Goal: Transaction & Acquisition: Purchase product/service

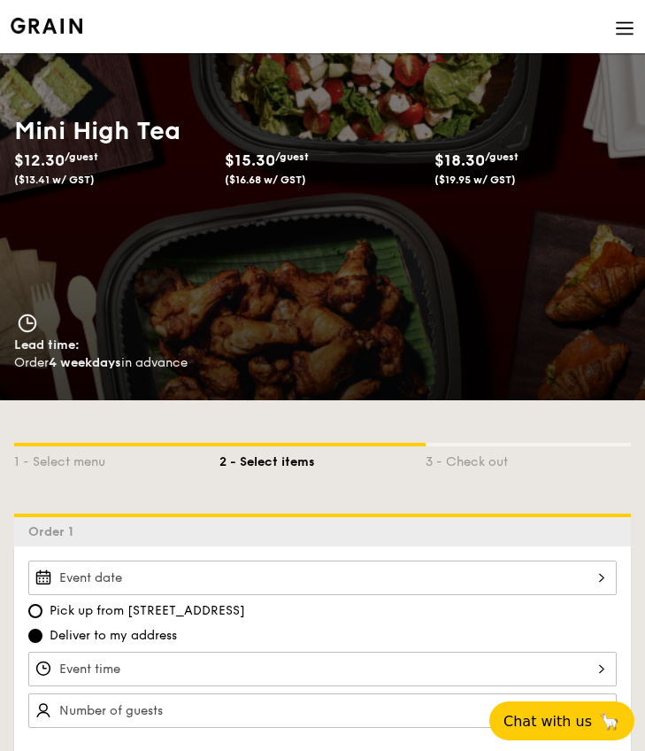
click at [515, 571] on div at bounding box center [322, 577] width 589 height 35
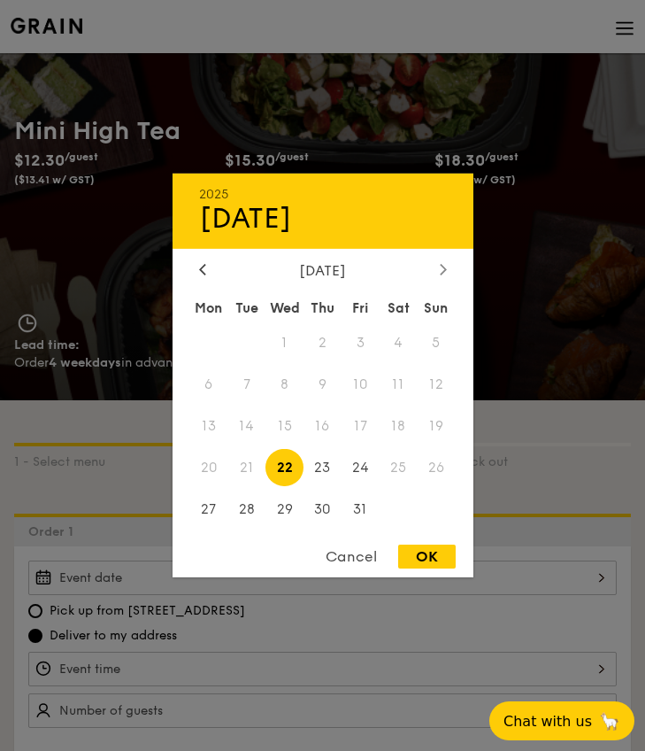
click at [451, 274] on div at bounding box center [444, 270] width 16 height 17
click at [323, 382] on span "6" at bounding box center [323, 385] width 38 height 38
click at [431, 556] on div "OK" at bounding box center [427, 557] width 58 height 24
type input "[DATE]"
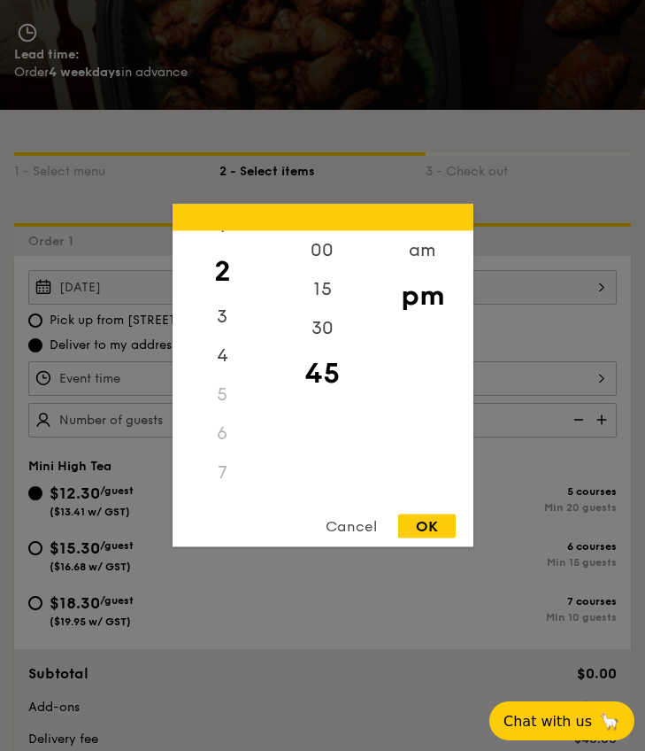
scroll to position [85, 0]
click at [220, 481] on div "8" at bounding box center [223, 489] width 100 height 39
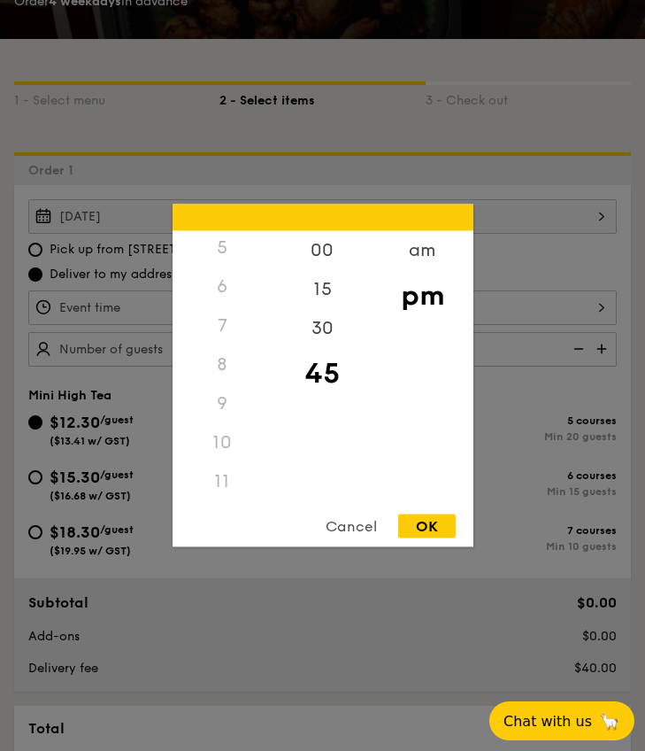
scroll to position [364, 0]
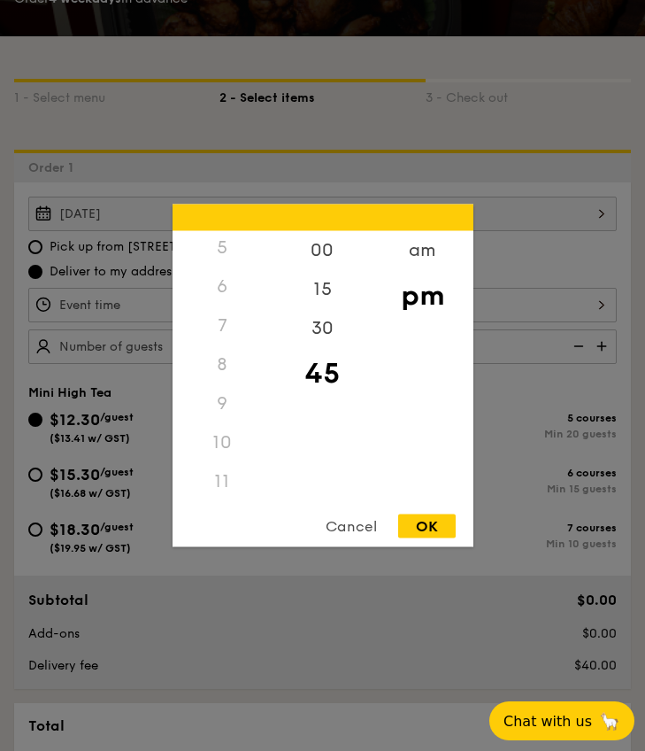
click at [220, 352] on div "8" at bounding box center [223, 364] width 100 height 39
click at [220, 367] on div "8" at bounding box center [223, 364] width 100 height 39
click at [221, 256] on div "5" at bounding box center [223, 247] width 100 height 39
click at [224, 381] on div "3" at bounding box center [223, 385] width 100 height 51
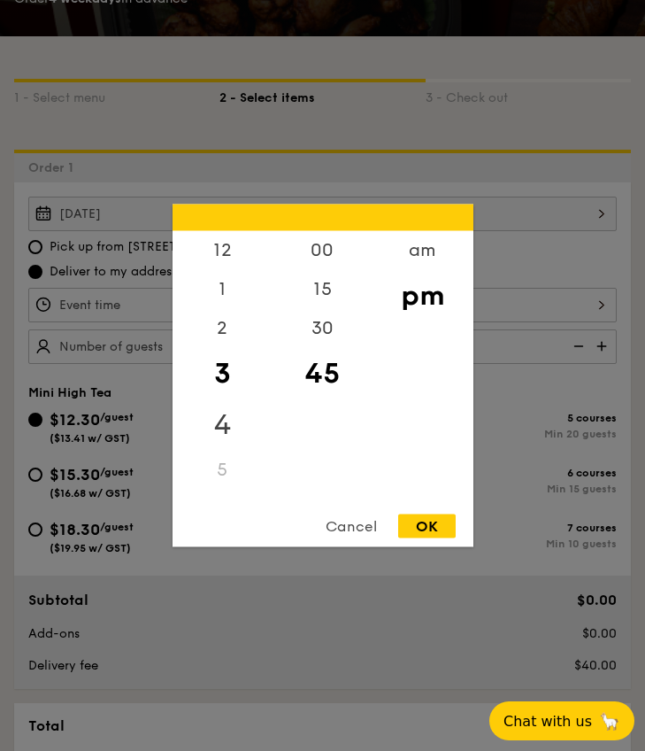
click at [223, 419] on div "4" at bounding box center [223, 424] width 100 height 51
click at [220, 436] on div "4" at bounding box center [223, 412] width 100 height 51
click at [218, 450] on div "5" at bounding box center [223, 457] width 100 height 39
click at [218, 361] on div "5" at bounding box center [223, 364] width 100 height 39
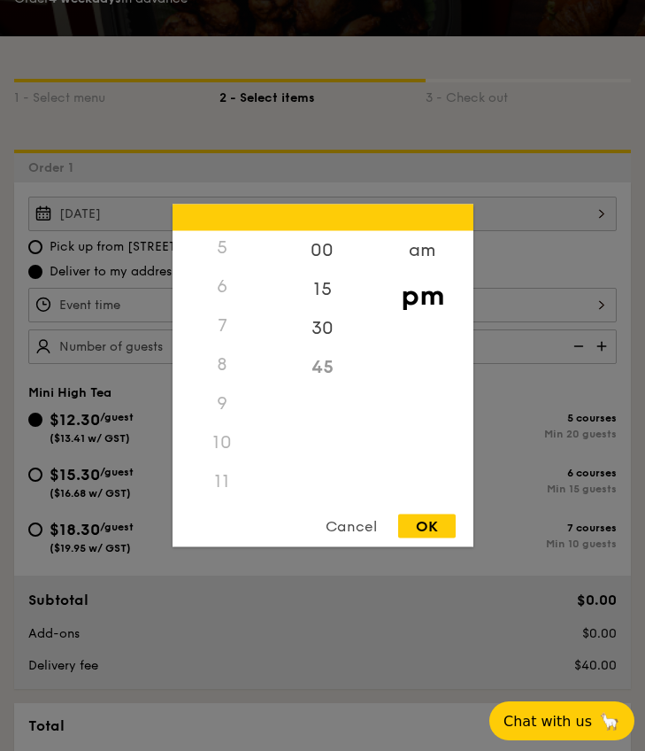
scroll to position [210, 0]
click at [207, 365] on div "8" at bounding box center [223, 364] width 100 height 39
click at [219, 366] on div "8" at bounding box center [223, 364] width 100 height 39
click at [350, 510] on div "12 1 2 3 4 5 6 7 8 9 10 11 00 15 30 45 am pm Cancel OK" at bounding box center [323, 376] width 301 height 343
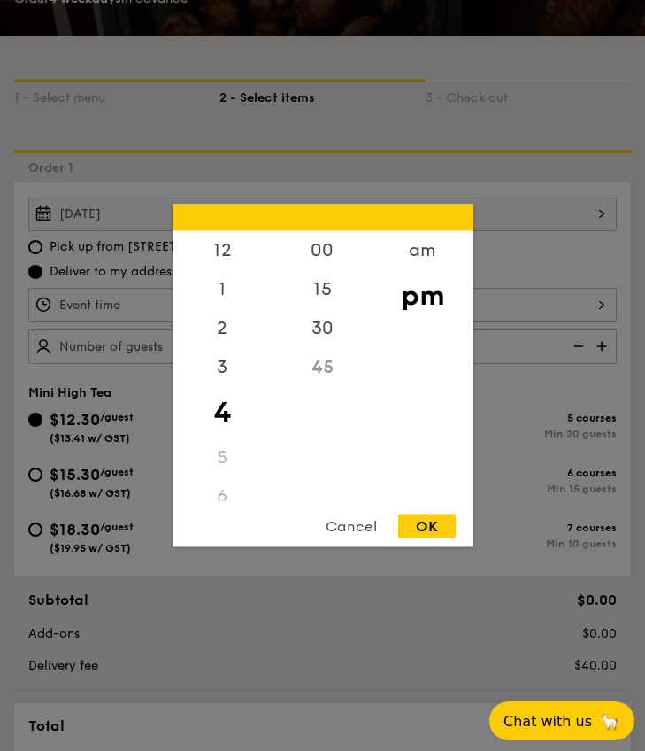
click at [348, 528] on div "Cancel" at bounding box center [351, 526] width 87 height 24
click at [255, 303] on div "12 1 2 3 4 5 6 7 8 9 10 11 00 15 30 45 am pm Cancel OK" at bounding box center [322, 305] width 589 height 35
click at [222, 387] on div "3" at bounding box center [223, 385] width 100 height 51
click at [225, 420] on div "4" at bounding box center [223, 424] width 100 height 51
click at [426, 228] on div at bounding box center [323, 218] width 301 height 27
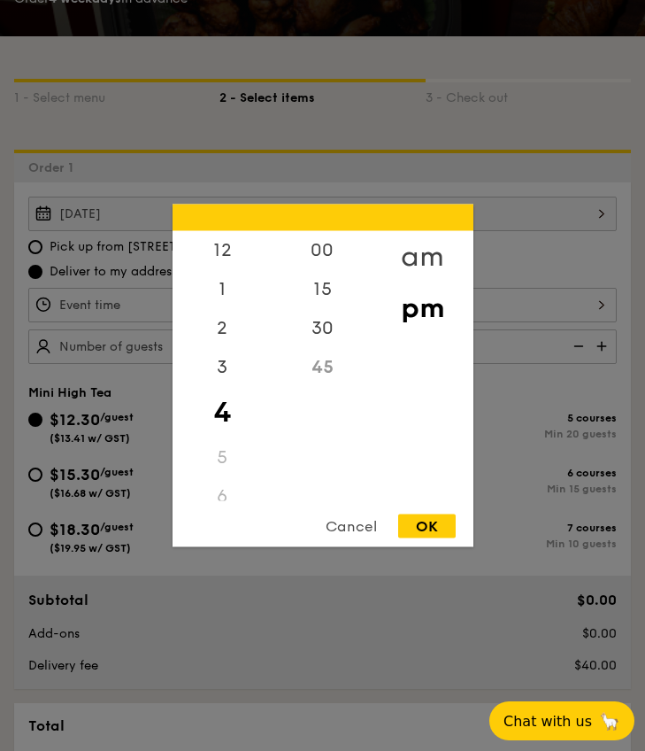
click at [422, 252] on div "am" at bounding box center [423, 256] width 100 height 51
click at [226, 445] on div "5" at bounding box center [223, 445] width 100 height 39
click at [219, 413] on div "4" at bounding box center [223, 406] width 100 height 39
click at [222, 398] on div "4" at bounding box center [223, 406] width 100 height 39
click at [313, 365] on div "45" at bounding box center [323, 373] width 100 height 51
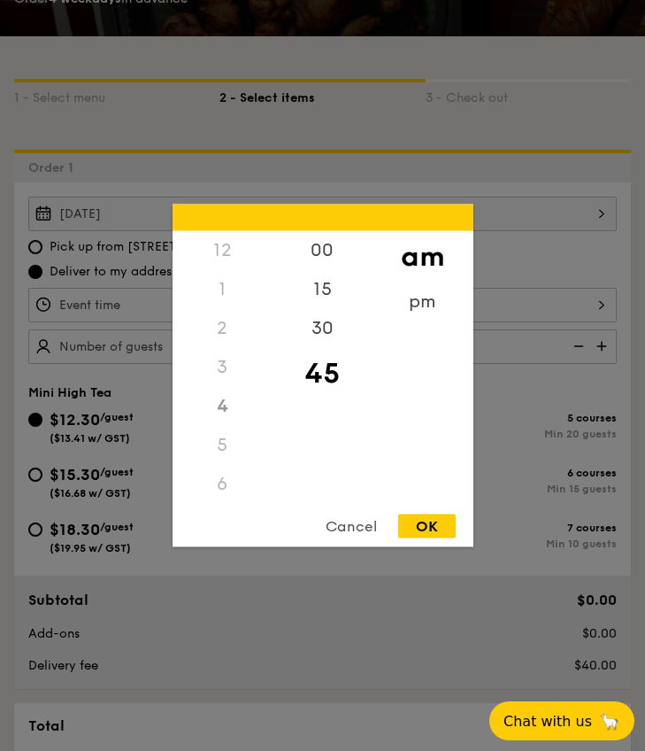
click at [222, 361] on div "3" at bounding box center [223, 367] width 100 height 39
click at [220, 409] on div "4" at bounding box center [223, 406] width 100 height 39
click at [429, 524] on div "OK" at bounding box center [427, 526] width 58 height 24
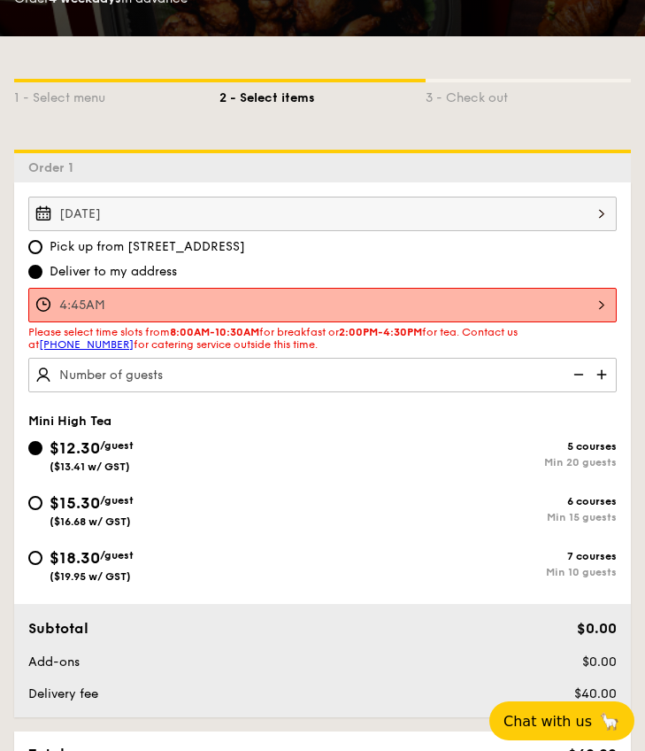
click at [336, 299] on div "4:45AM 12 1 2 3 4 5 6 7 8 9 10 11 00 15 30 45 am pm Cancel OK" at bounding box center [322, 305] width 589 height 35
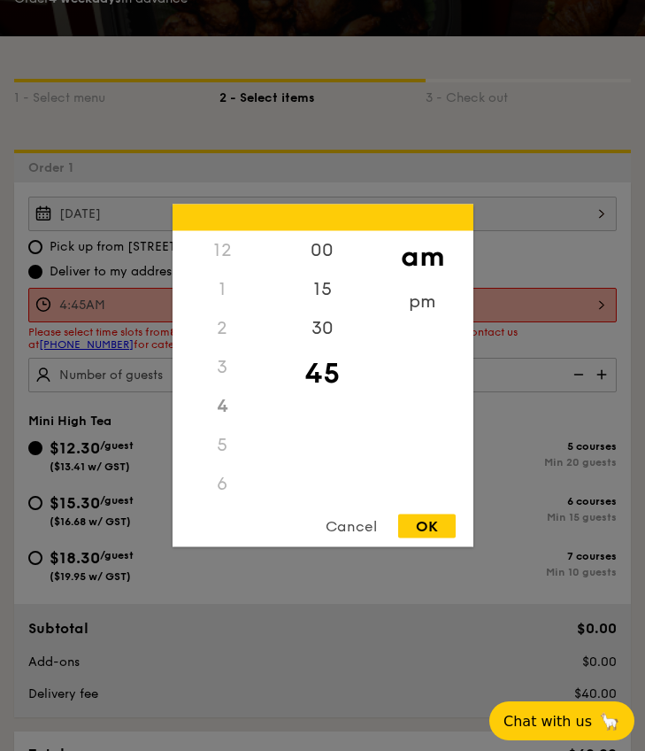
click at [220, 443] on div "5" at bounding box center [223, 445] width 100 height 39
click at [217, 373] on div "8" at bounding box center [223, 367] width 100 height 51
click at [431, 521] on div "OK" at bounding box center [427, 526] width 58 height 24
type input "8:45AM"
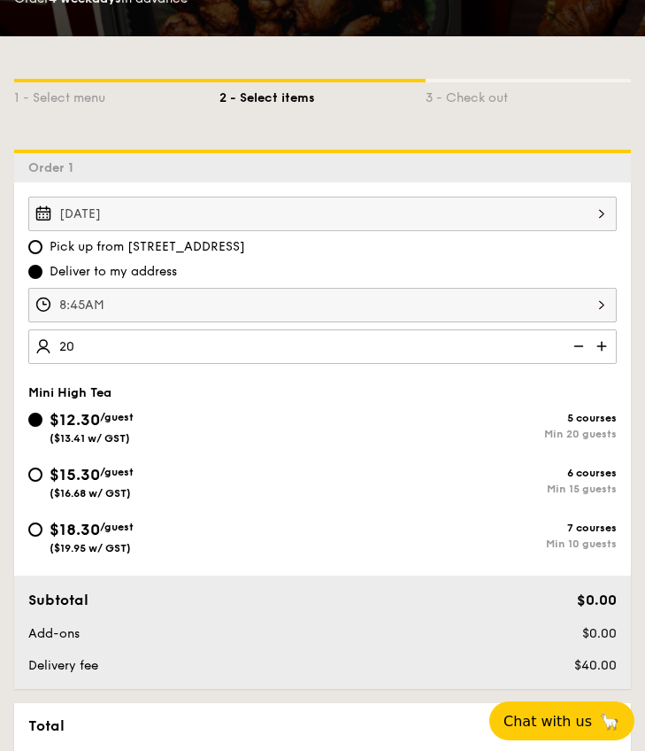
type input "20 guests"
click at [519, 163] on div "Order 1" at bounding box center [322, 166] width 617 height 33
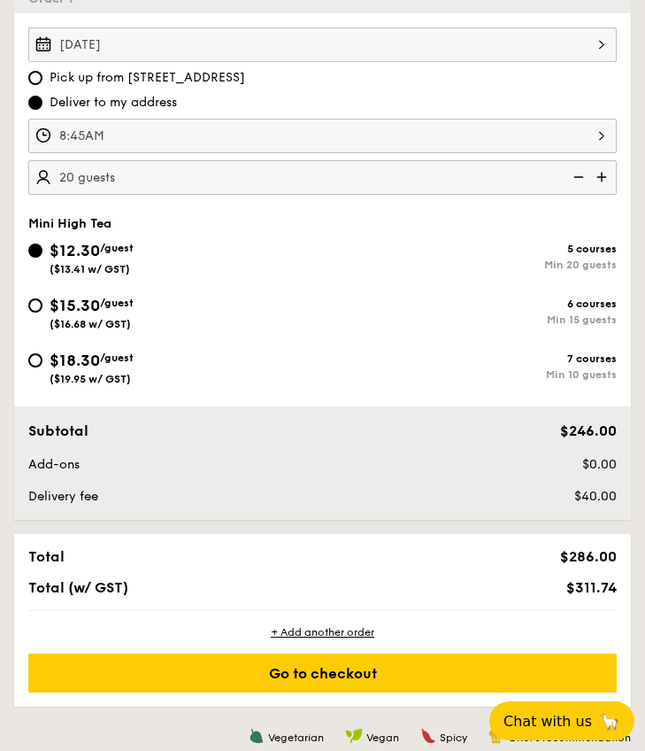
scroll to position [531, 0]
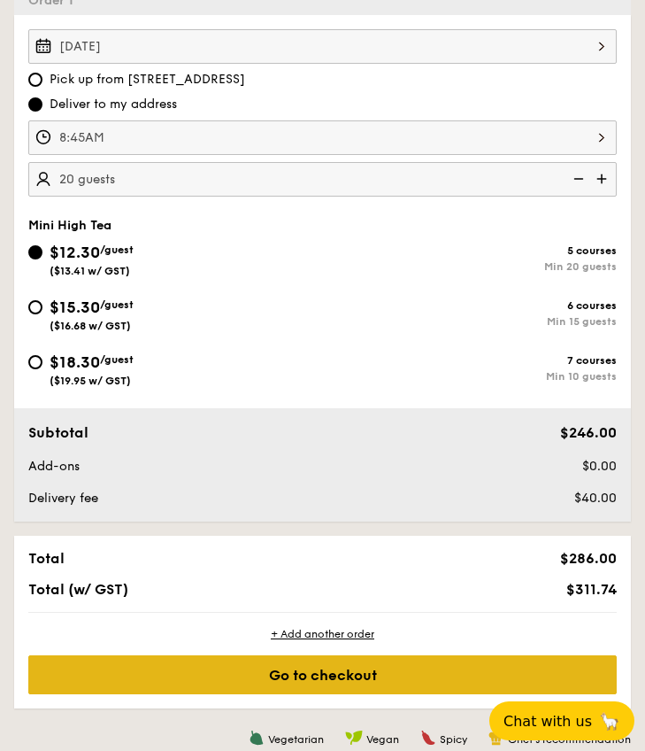
click at [288, 676] on div "Go to checkout" at bounding box center [322, 674] width 589 height 39
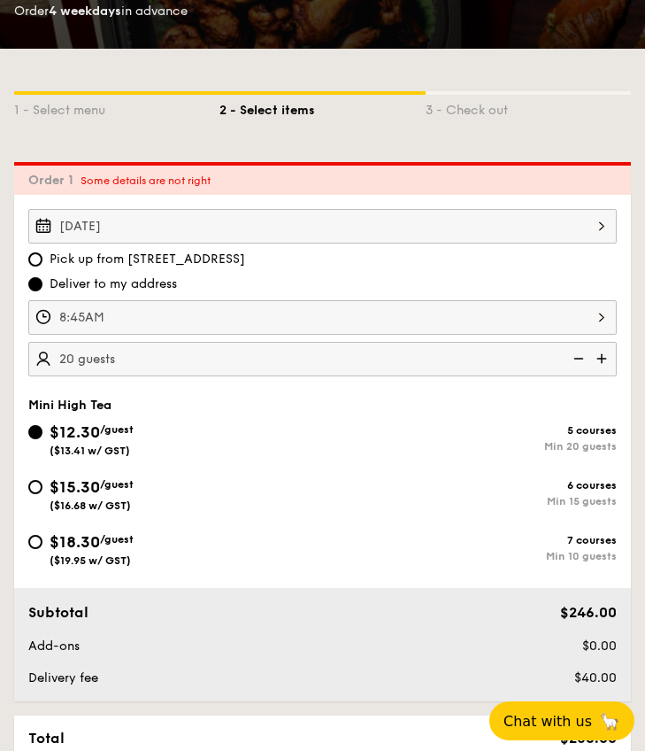
scroll to position [351, 0]
click at [240, 182] on div "Order 1 Some details are not right" at bounding box center [322, 178] width 617 height 33
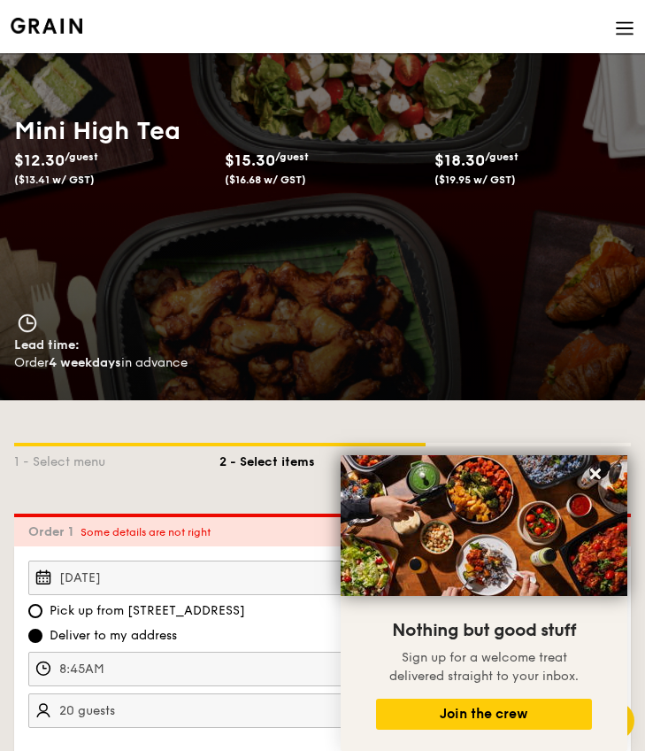
scroll to position [0, 0]
click at [591, 479] on icon at bounding box center [596, 473] width 11 height 11
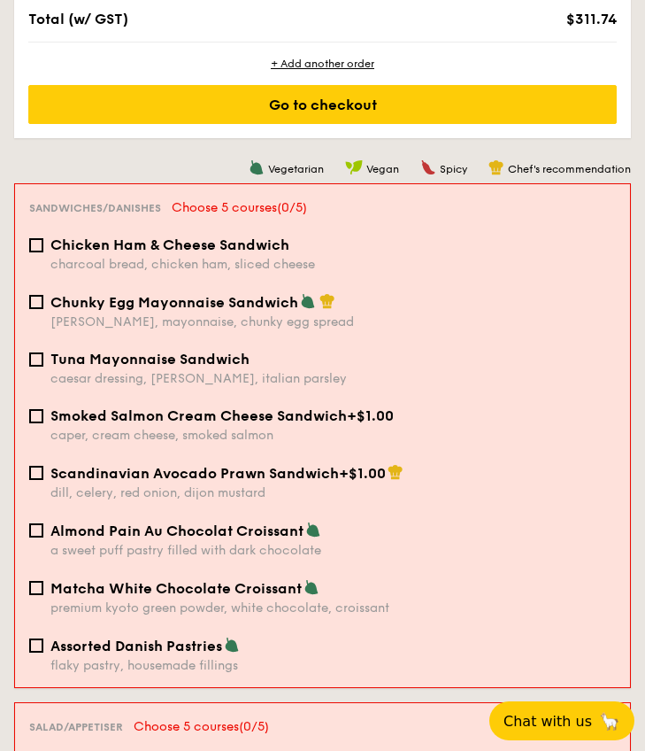
scroll to position [1103, 0]
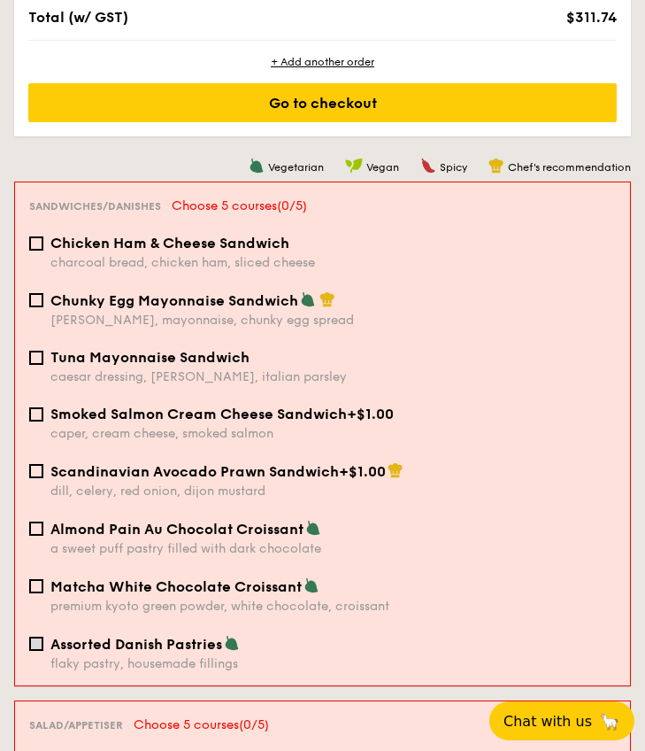
click at [38, 642] on input "Assorted Danish Pastries flaky pastry, housemade fillings" at bounding box center [36, 644] width 14 height 14
checkbox input "true"
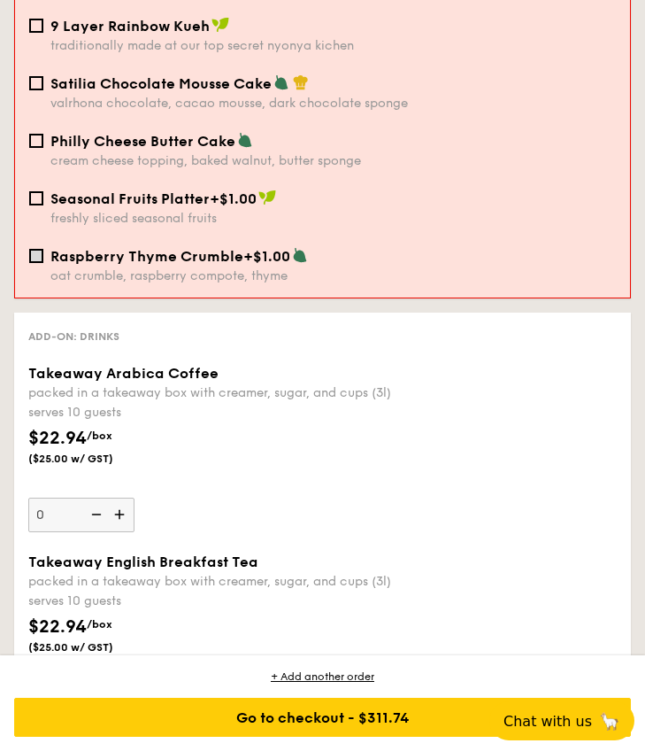
scroll to position [3536, 0]
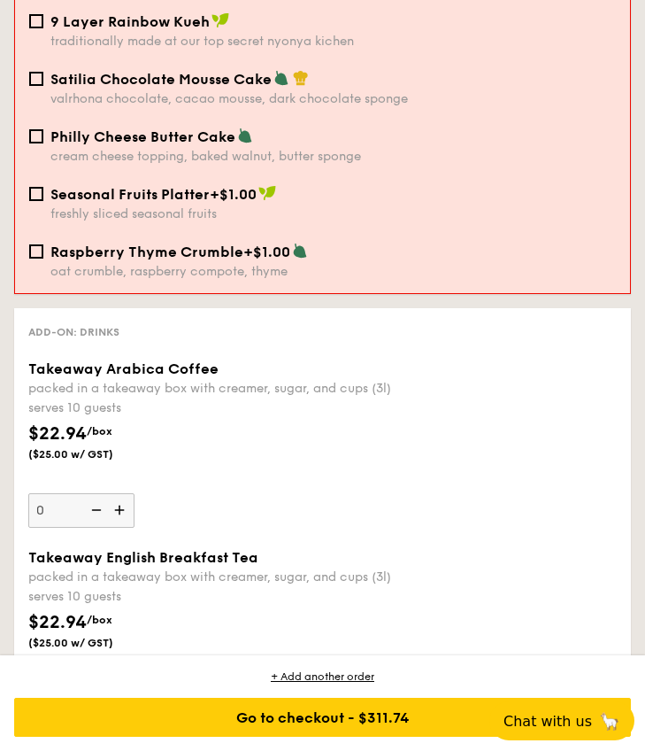
click at [120, 506] on img at bounding box center [121, 510] width 27 height 34
click at [120, 506] on input "0" at bounding box center [81, 510] width 106 height 35
type input "1"
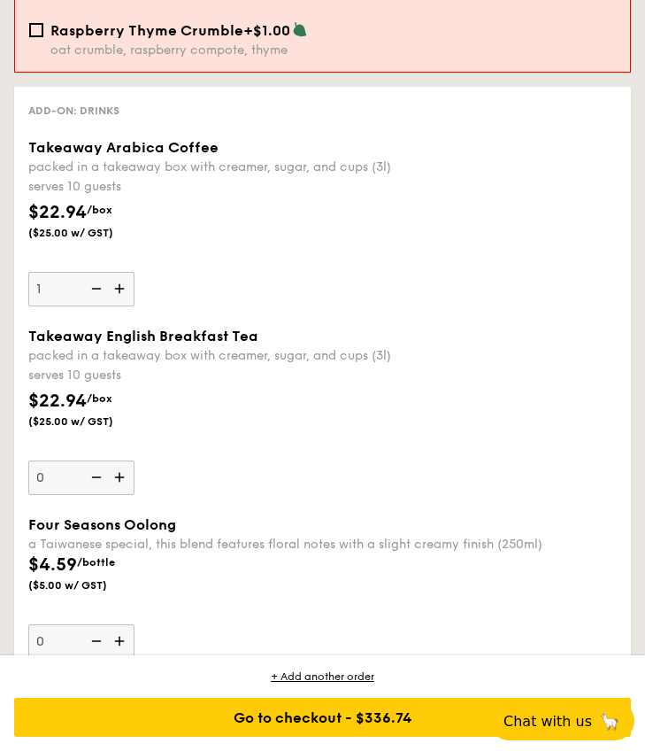
scroll to position [3790, 0]
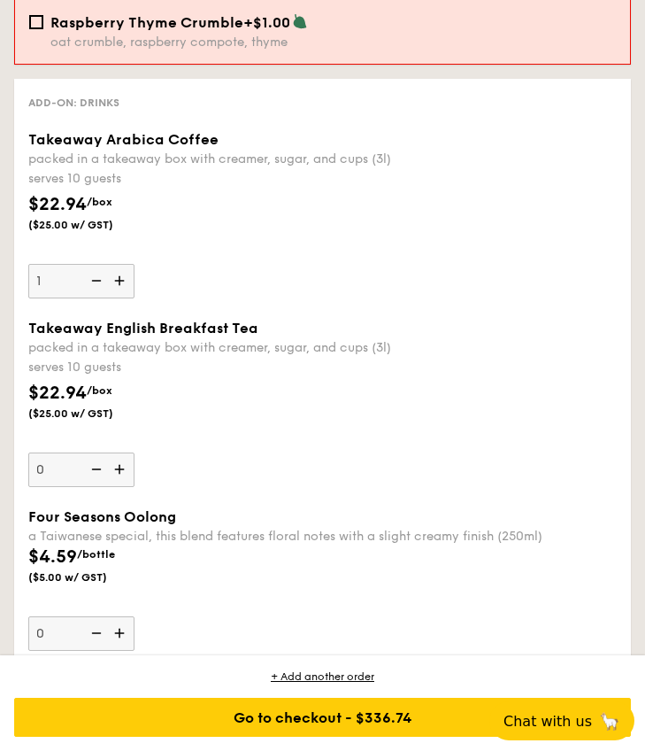
click at [121, 467] on img at bounding box center [121, 469] width 27 height 34
click at [121, 467] on input "0" at bounding box center [81, 469] width 106 height 35
type input "1"
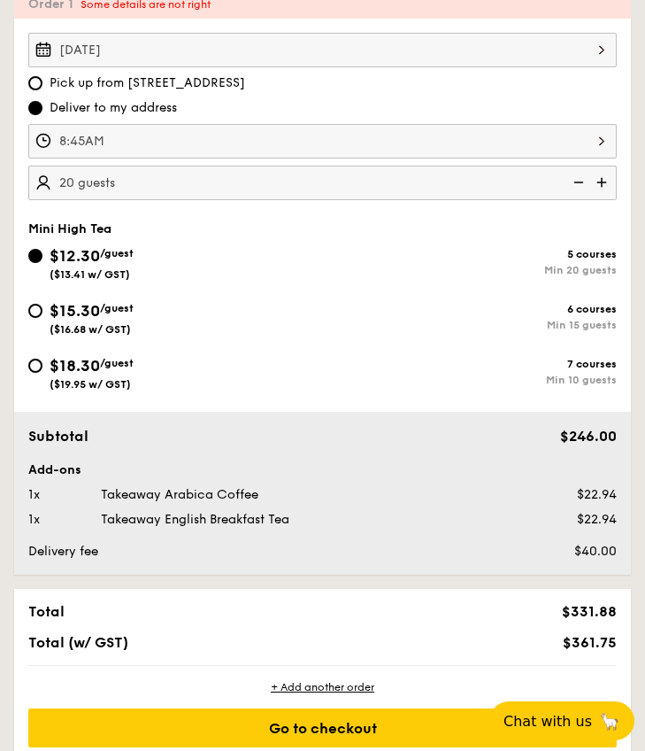
scroll to position [608, 0]
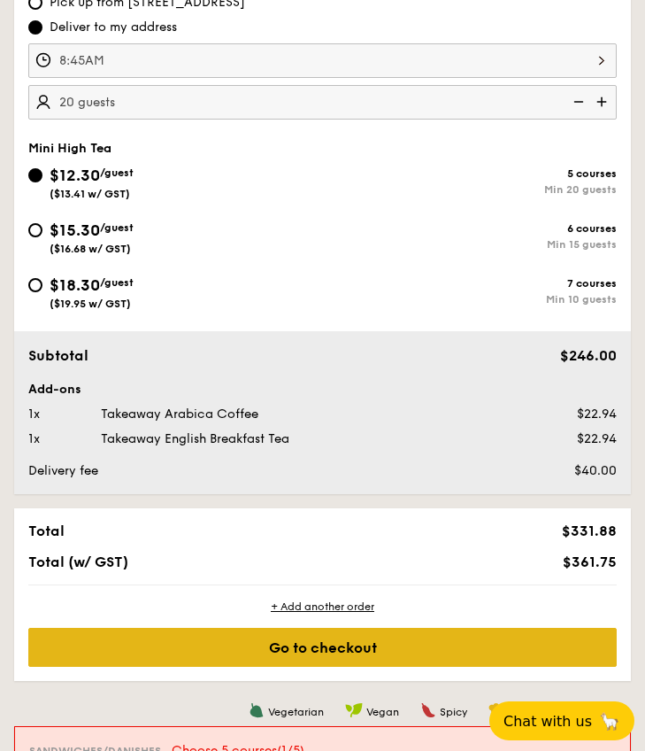
click at [297, 652] on div "Go to checkout" at bounding box center [322, 647] width 589 height 39
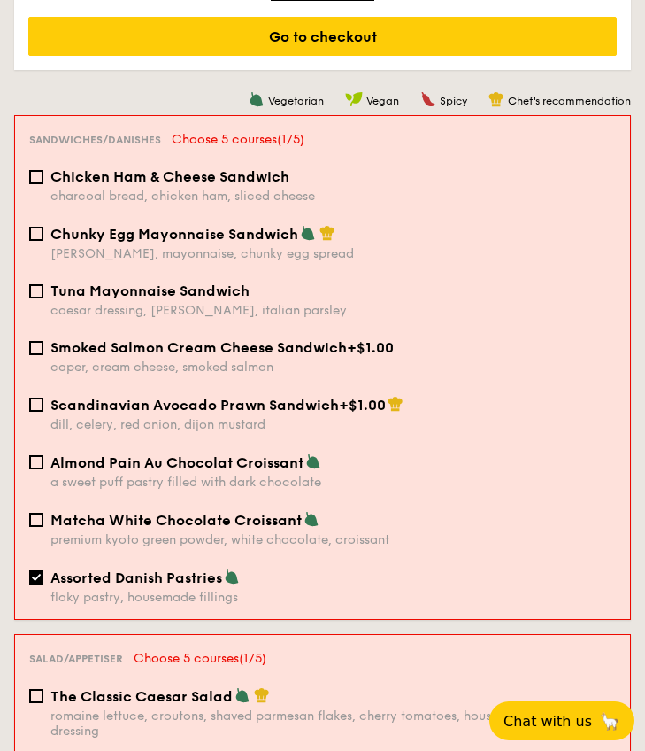
scroll to position [1224, 0]
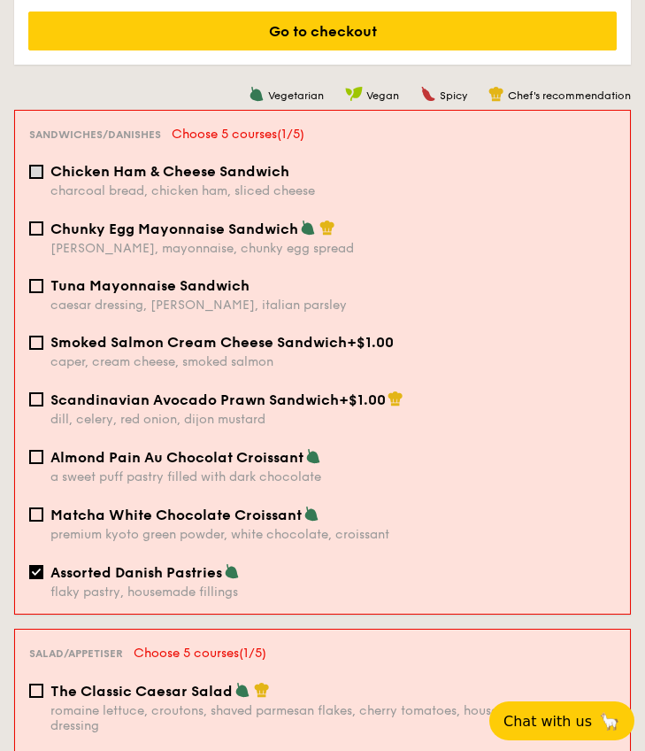
click at [35, 176] on input "Chicken Ham & Cheese Sandwich charcoal bread, chicken ham, sliced cheese" at bounding box center [36, 172] width 14 height 14
checkbox input "true"
click at [34, 570] on input "Assorted Danish Pastries flaky pastry, housemade fillings" at bounding box center [36, 572] width 14 height 14
click at [31, 573] on input "Assorted Danish Pastries flaky pastry, housemade fillings" at bounding box center [36, 572] width 14 height 14
checkbox input "true"
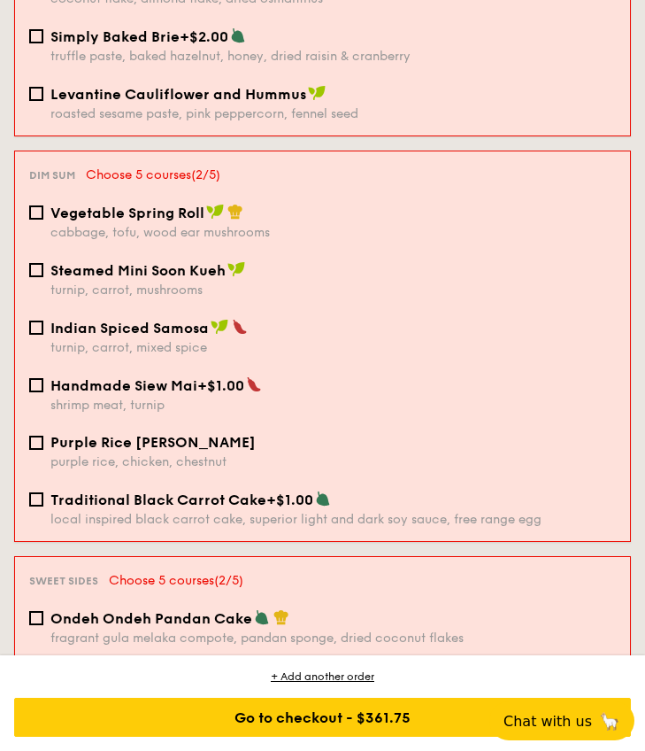
scroll to position [2763, 0]
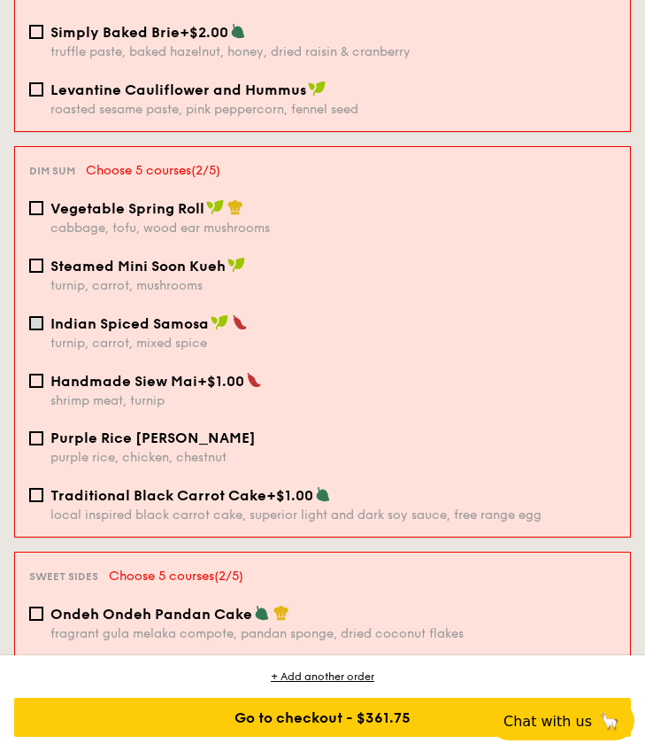
click at [38, 316] on input "Indian Spiced Samosa turnip, carrot, mixed spice" at bounding box center [36, 323] width 14 height 14
checkbox input "true"
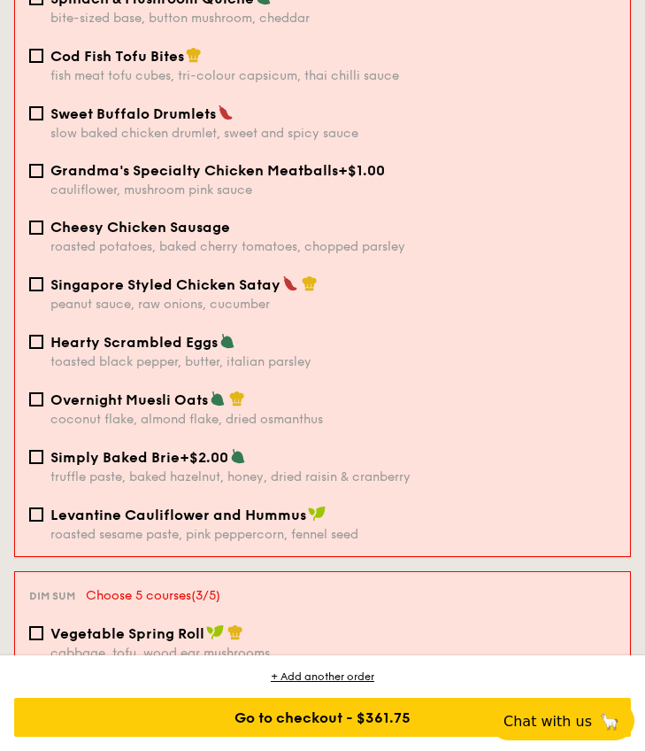
scroll to position [2338, 0]
click at [31, 399] on input "Overnight Muesli Oats coconut flake, almond flake, dried osmanthus" at bounding box center [36, 399] width 14 height 14
checkbox input "true"
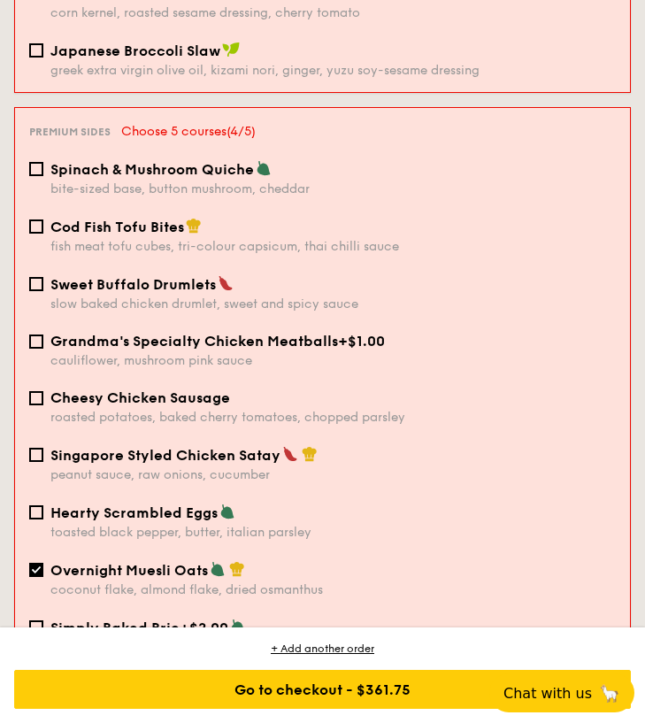
scroll to position [3016, 0]
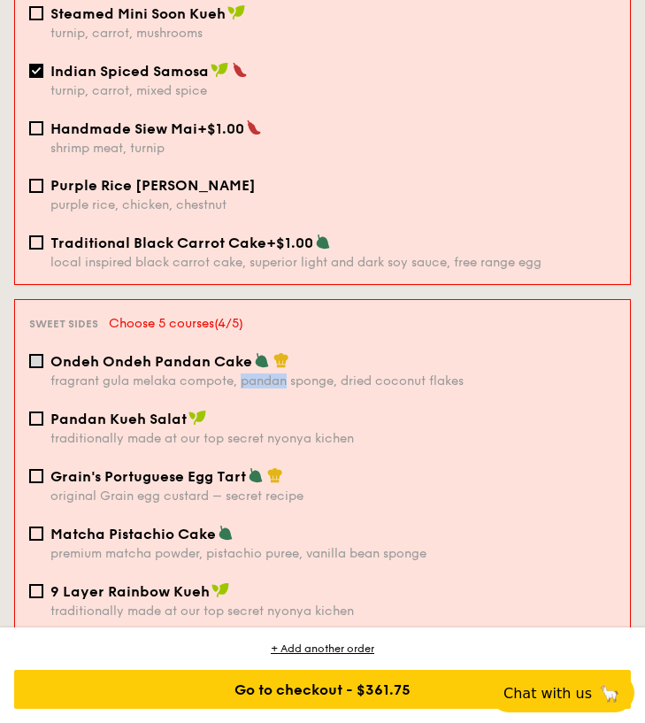
click at [30, 367] on input "Ondeh Ondeh Pandan Cake fragrant [PERSON_NAME] melaka compote, pandan sponge, d…" at bounding box center [36, 361] width 14 height 14
checkbox input "true"
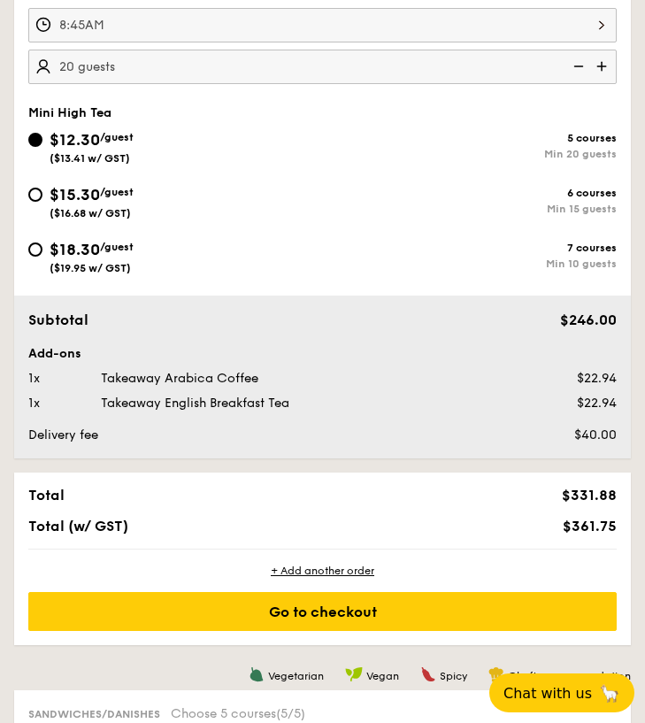
scroll to position [627, 0]
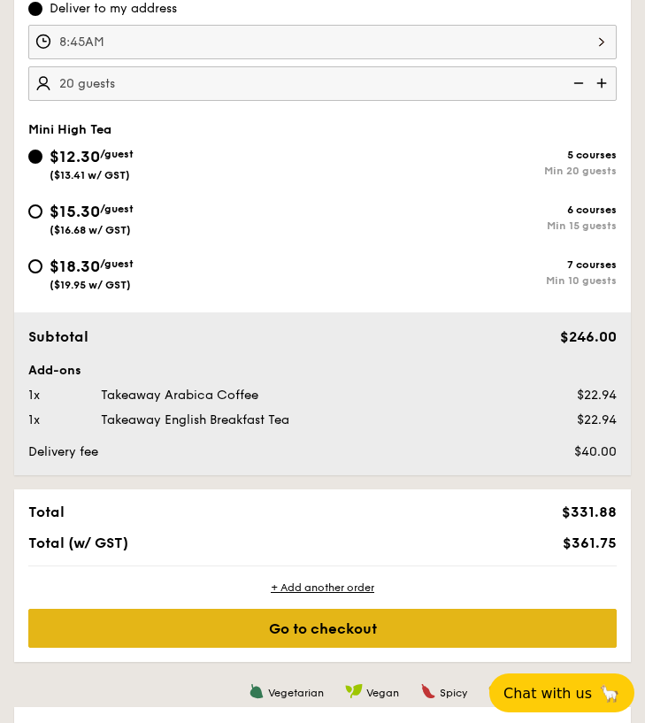
click at [351, 634] on div "Go to checkout" at bounding box center [322, 628] width 589 height 39
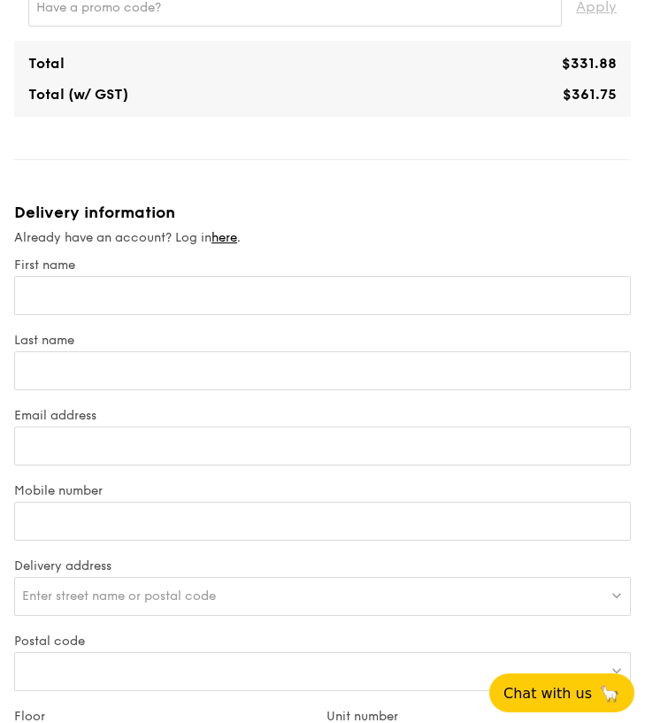
scroll to position [879, 0]
type input "G"
type input "Gh"
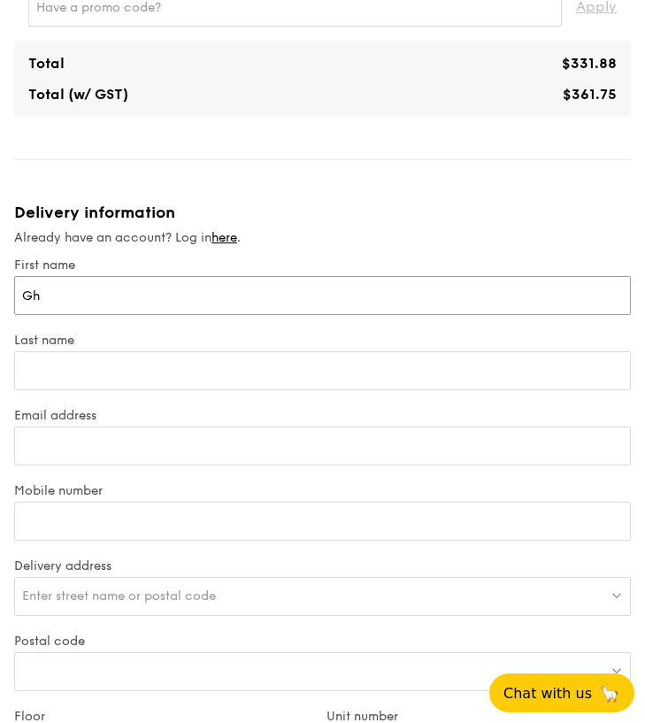
type input "Gha"
type input "Ghaz"
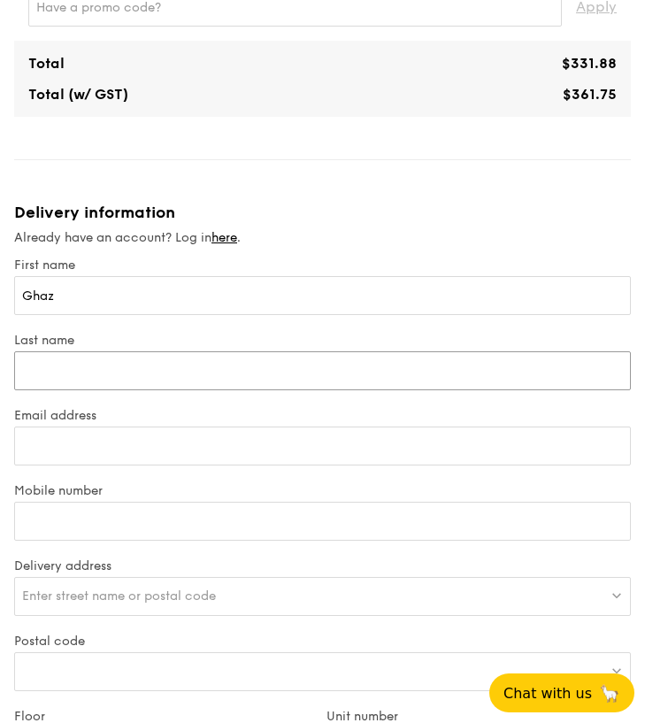
type input "I"
type input "Iq"
type input "Iqb"
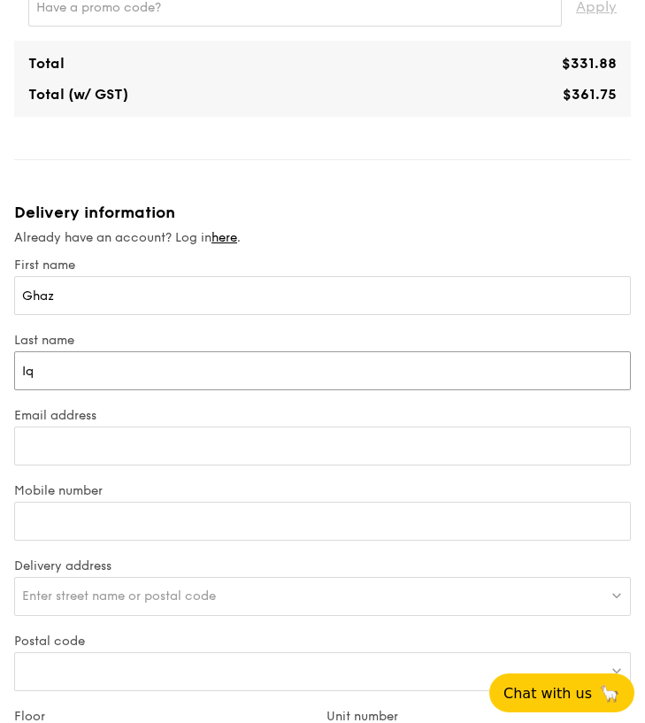
type input "Iqb"
type input "Iqba"
type input "Iqbal"
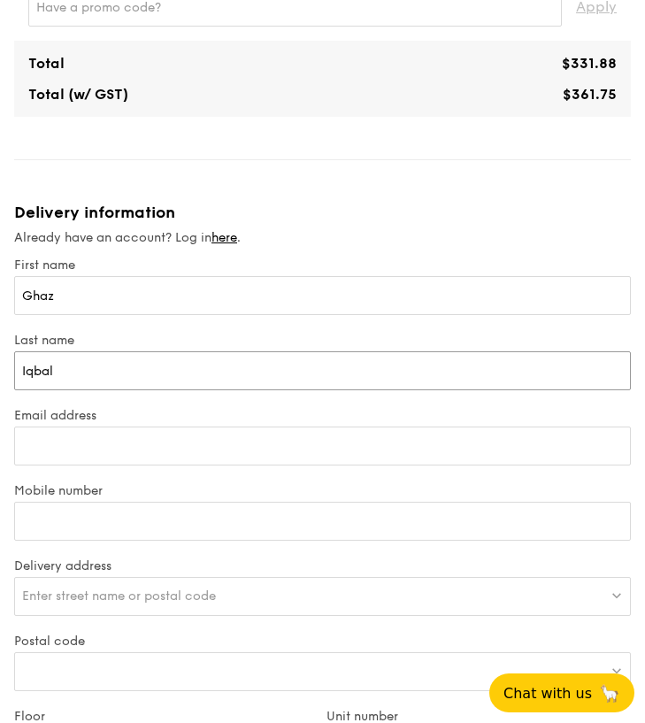
type input "Iqbal"
type input "[EMAIL_ADDRESS][DOMAIN_NAME]"
type input "60127448281"
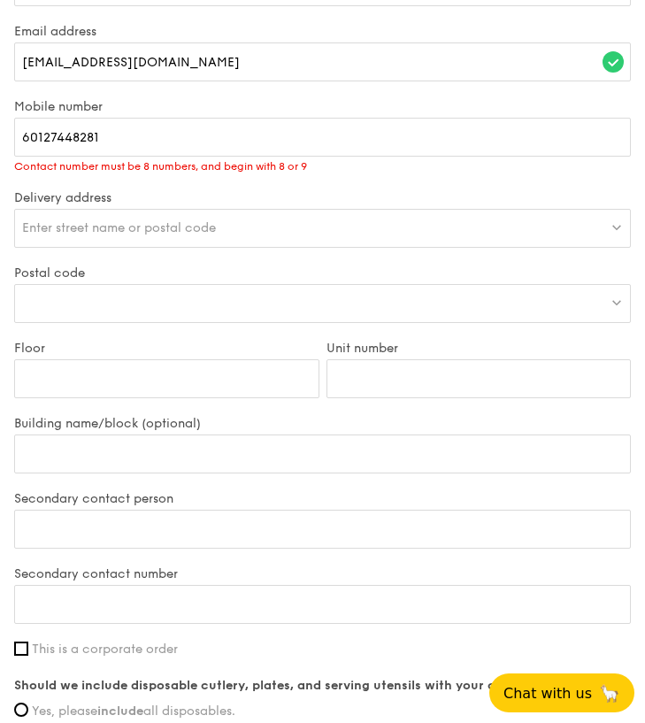
click at [209, 220] on span "Enter street name or postal code" at bounding box center [119, 227] width 194 height 15
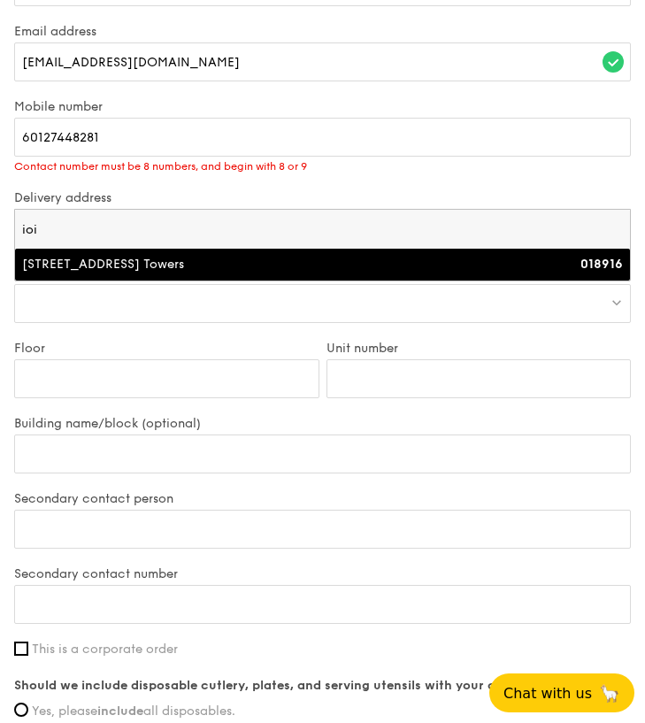
type input "ioi"
click at [238, 259] on li "[STREET_ADDRESS] Towers 018916" at bounding box center [322, 265] width 615 height 32
type input "[GEOGRAPHIC_DATA], [STREET_ADDRESS]"
type input "018916"
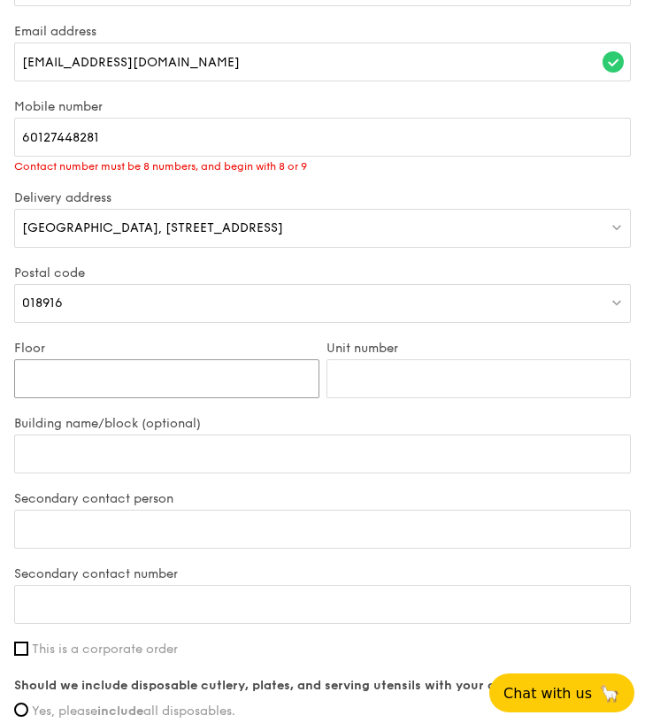
click at [141, 359] on input "Floor" at bounding box center [166, 378] width 305 height 39
click at [296, 359] on input "Floor" at bounding box center [166, 378] width 305 height 39
type input "5"
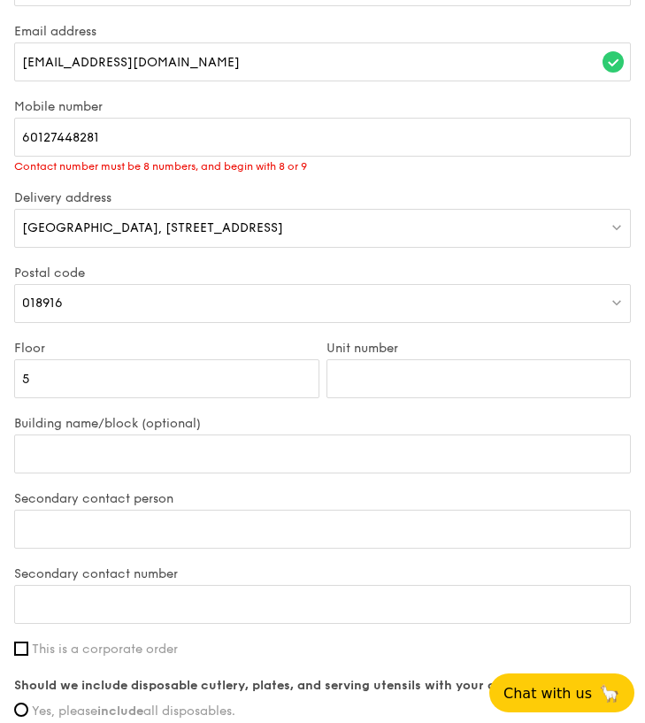
click at [216, 321] on div "Postal code 018916" at bounding box center [323, 303] width 624 height 75
type input "A"
type input "AW"
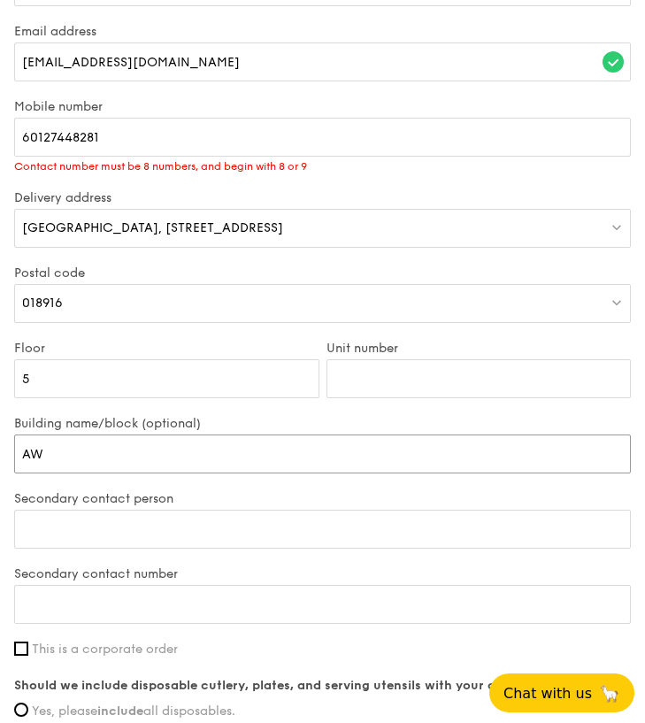
type input "AWS"
type input "AWS S"
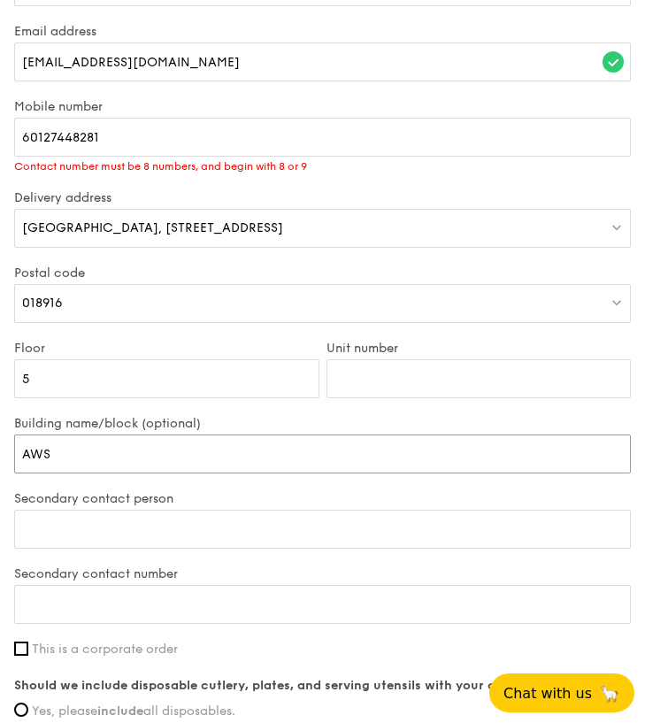
type input "AWS S"
type input "AWS Si"
type input "AWS Sin"
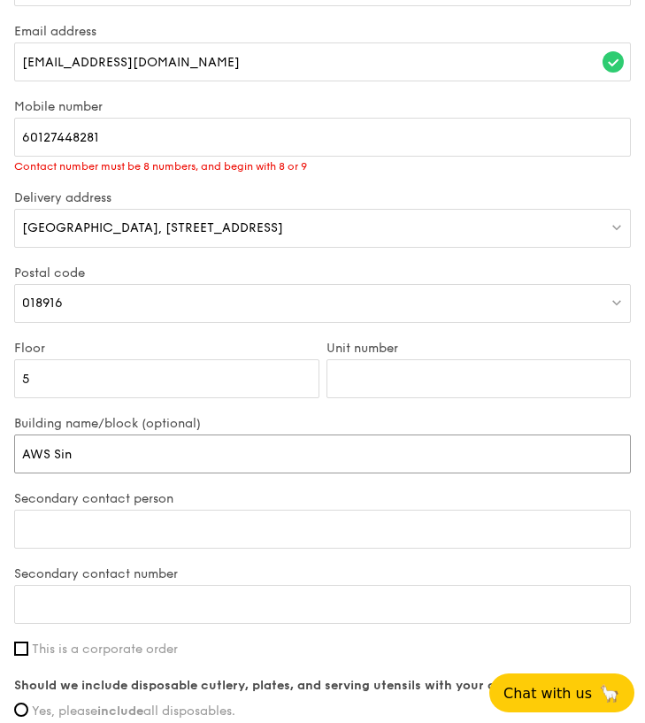
type input "AWS Sing"
type input "AWS Singa"
type input "AWS Singap"
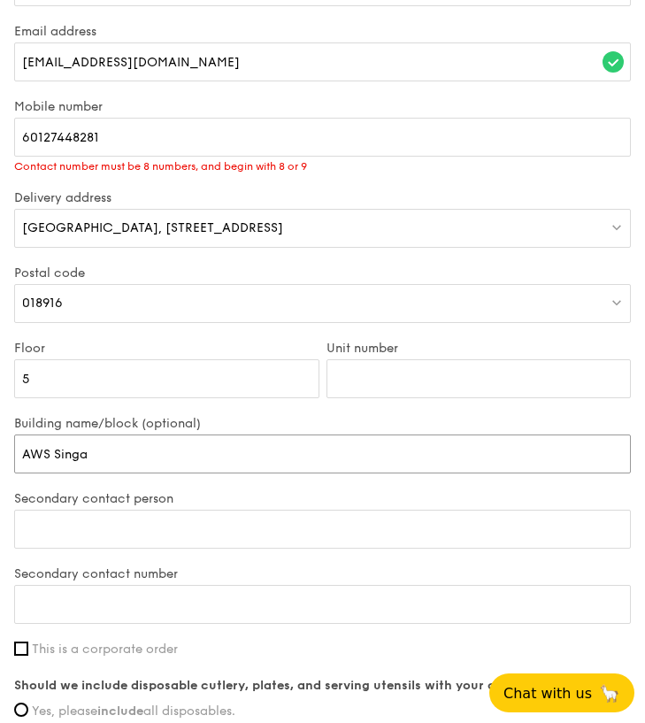
type input "AWS Singap"
type input "AWS Singapo"
type input "AWS Singapoe"
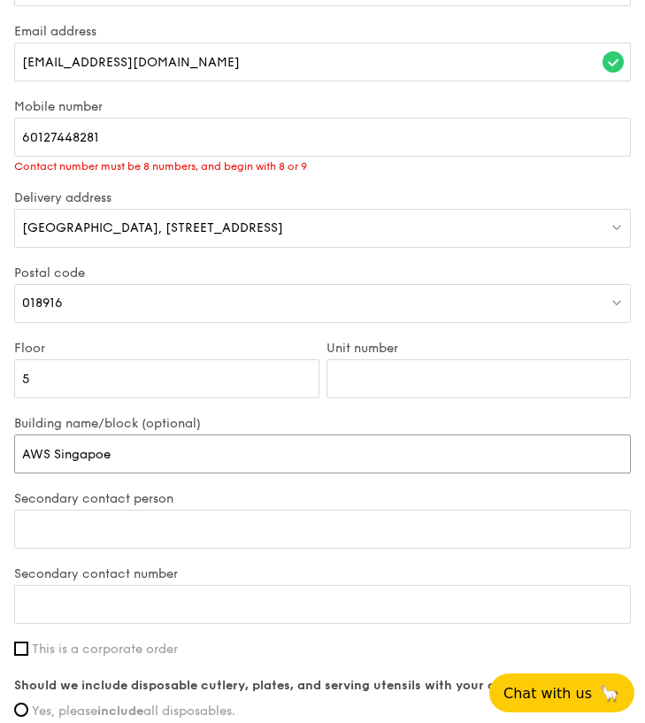
type input "AWS Singapoer"
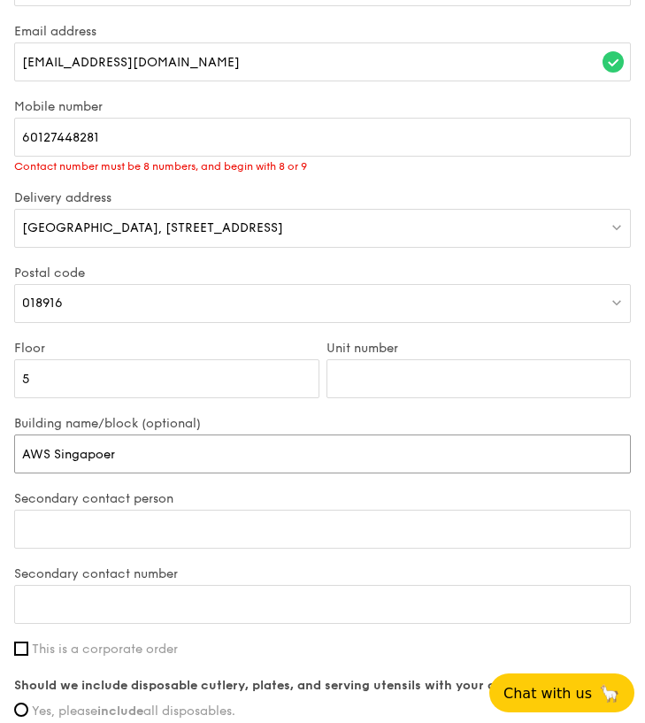
type input "AWS Singapoer"
type input "AWS Singapoe"
type input "AWS Singapo"
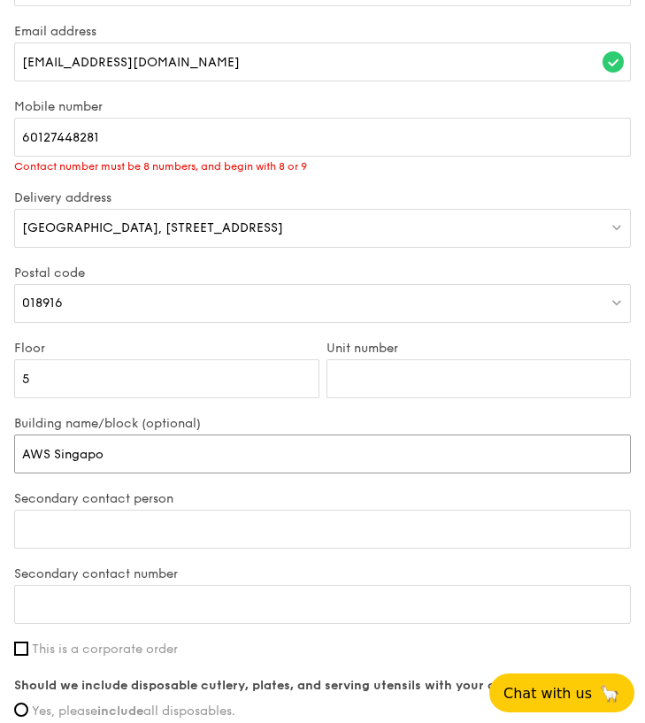
type input "AWS Singapor"
type input "AWS [GEOGRAPHIC_DATA]"
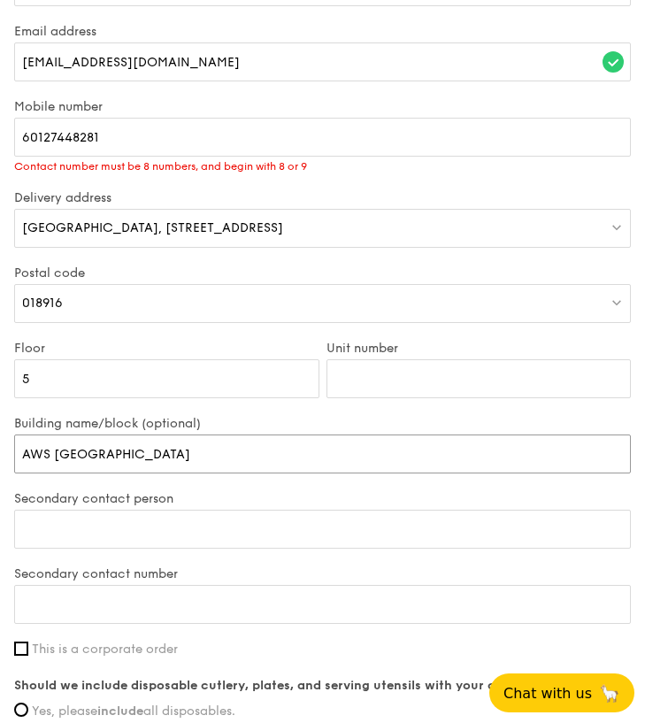
type input "AWS [GEOGRAPHIC_DATA]"
type input "AWS Singapore O"
type input "AWS Singapore Of"
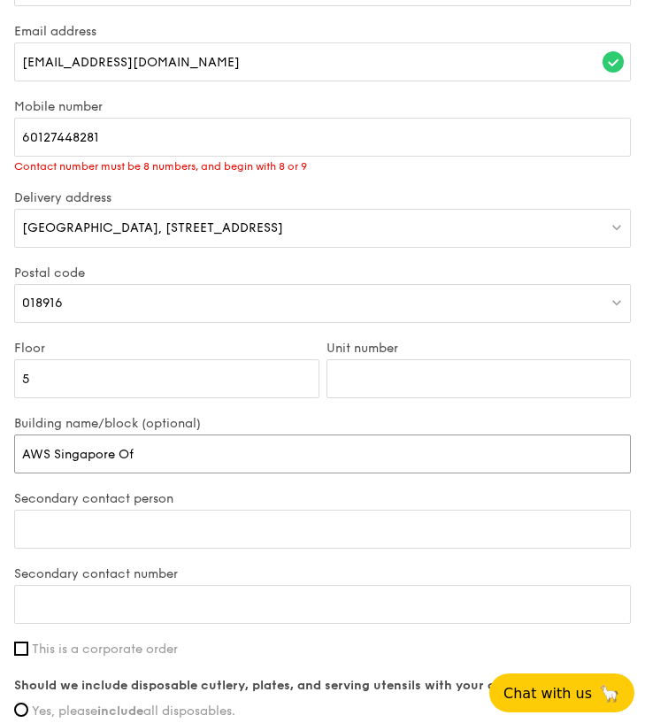
type input "AWS [GEOGRAPHIC_DATA] Off"
type input "AWS Singapore Offi"
type input "AWS Singapore Offic"
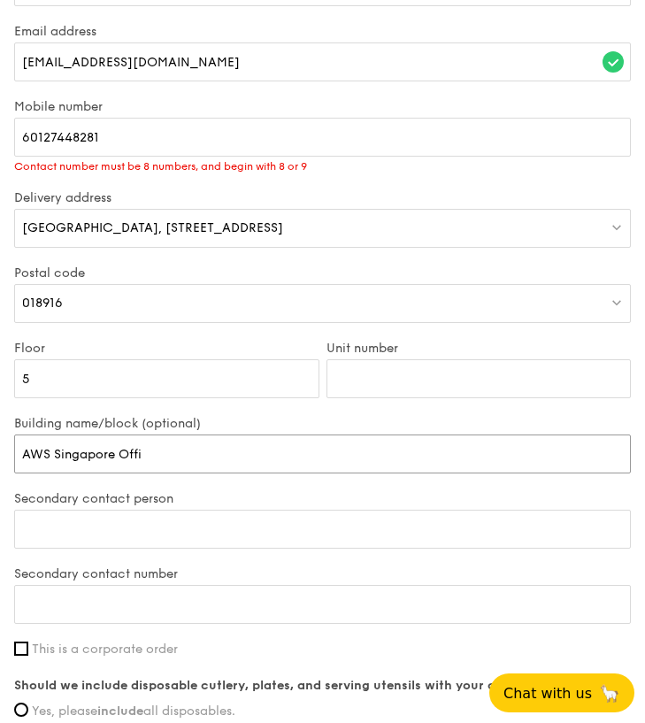
type input "AWS Singapore Offic"
type input "AWS Singapore Office"
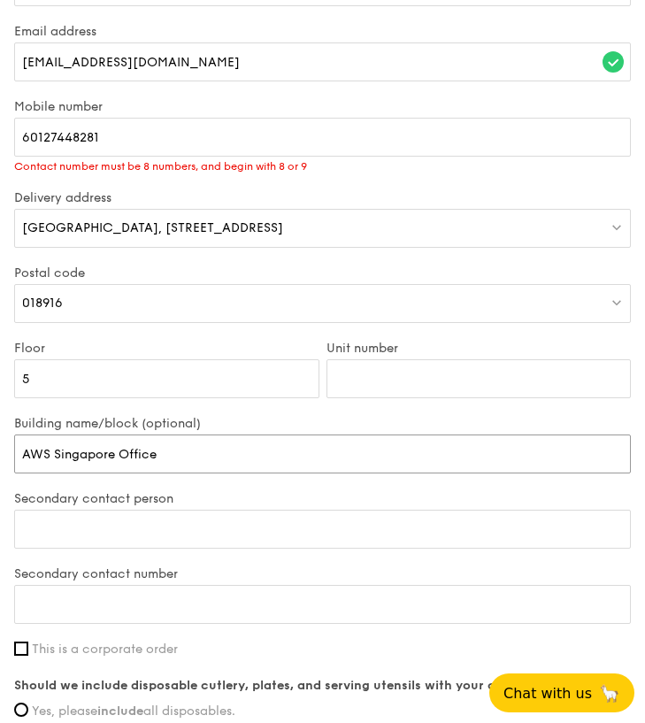
type input "AWS Singapore Office E"
type input "AWS Singapore Office Ea"
type input "AWS Singapore Office Eas"
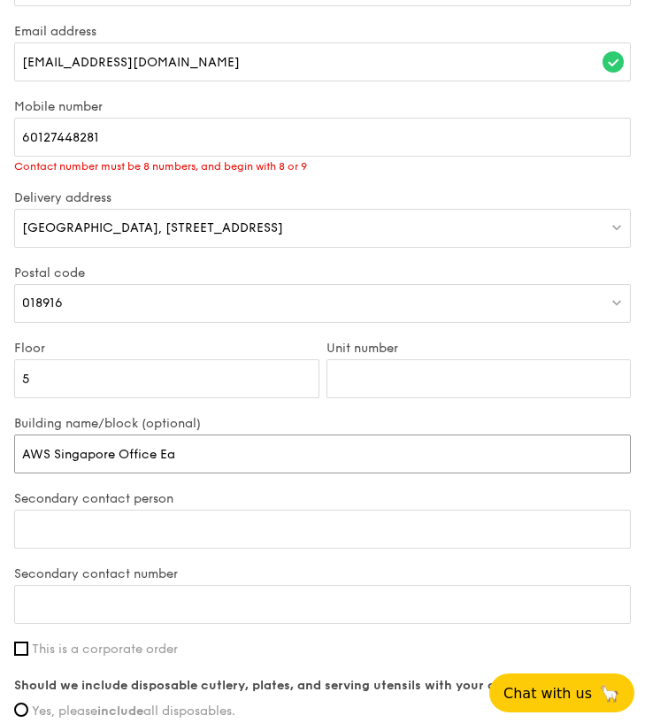
type input "AWS Singapore Office Eas"
type input "AWS [GEOGRAPHIC_DATA] Office East"
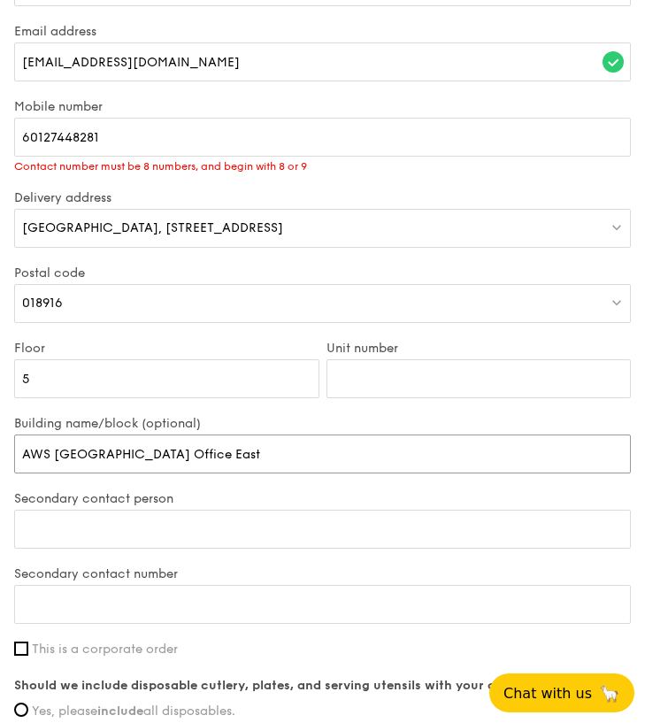
type input "AWS [GEOGRAPHIC_DATA] Office East T"
type input "AWS Singapore Office East To"
type input "AWS [GEOGRAPHIC_DATA] Office East Tow"
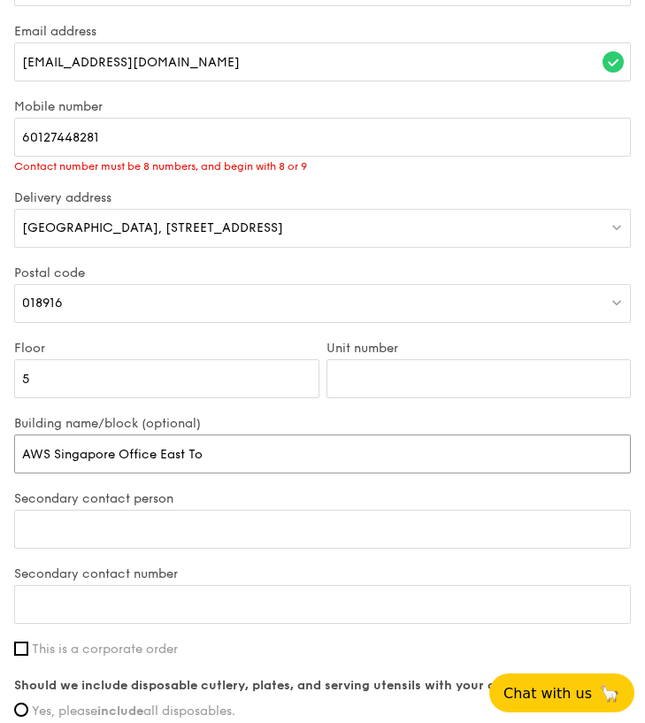
type input "AWS [GEOGRAPHIC_DATA] Office East Tow"
type input "AWS Singapore Office [GEOGRAPHIC_DATA][PERSON_NAME]"
type input "AWS [GEOGRAPHIC_DATA] [GEOGRAPHIC_DATA]"
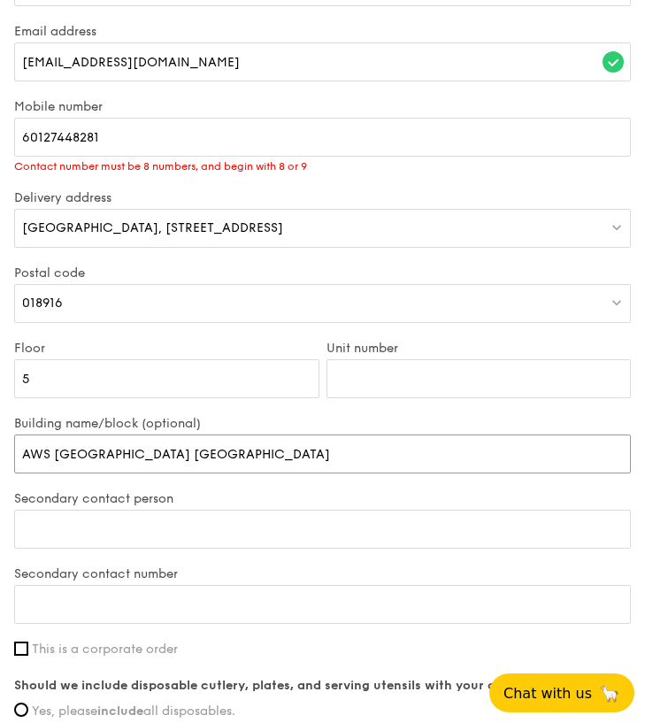
type input "AWS [GEOGRAPHIC_DATA] [GEOGRAPHIC_DATA]"
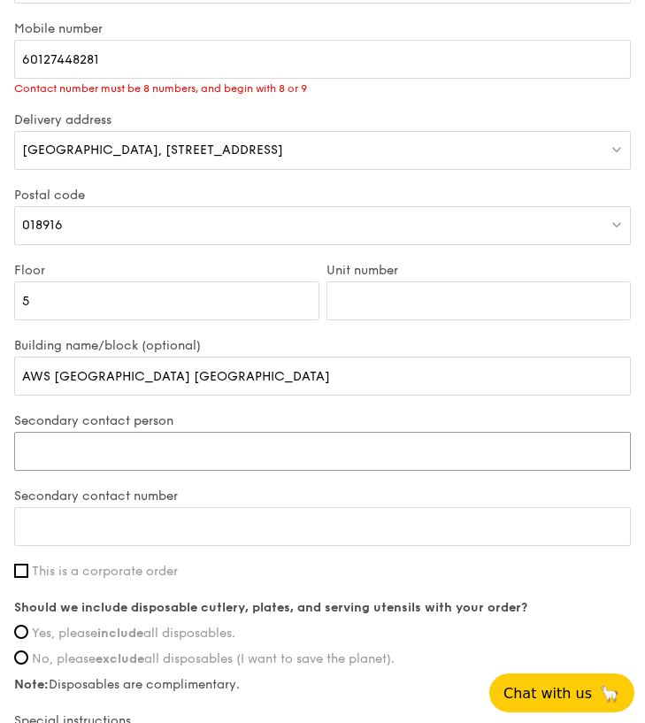
scroll to position [1394, 0]
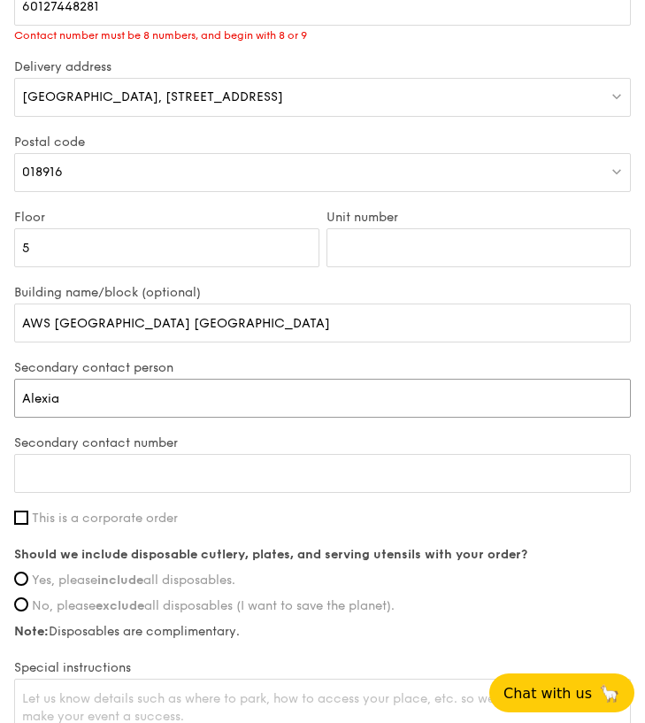
type input "Alexia"
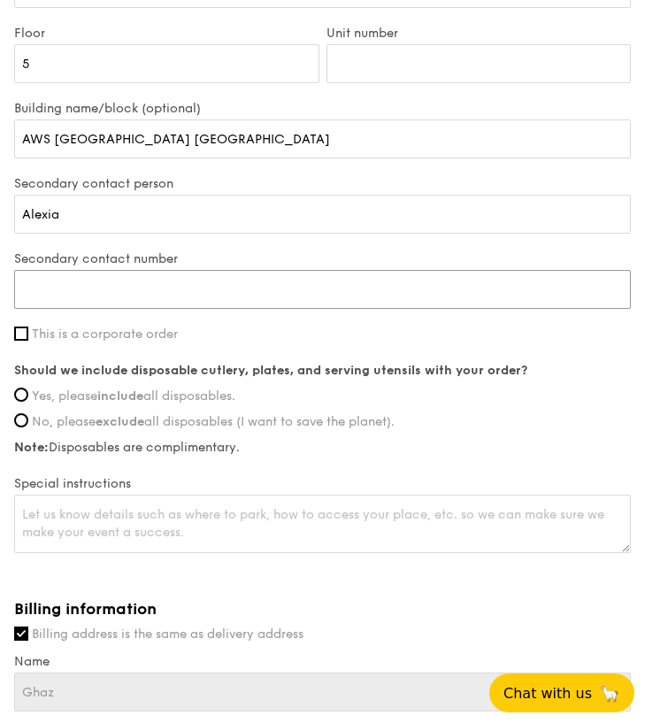
scroll to position [1579, 0]
click at [26, 388] on input "Yes, please include all disposables." at bounding box center [21, 395] width 14 height 14
radio input "true"
click at [18, 327] on input "This is a corporate order" at bounding box center [21, 334] width 14 height 14
checkbox input "true"
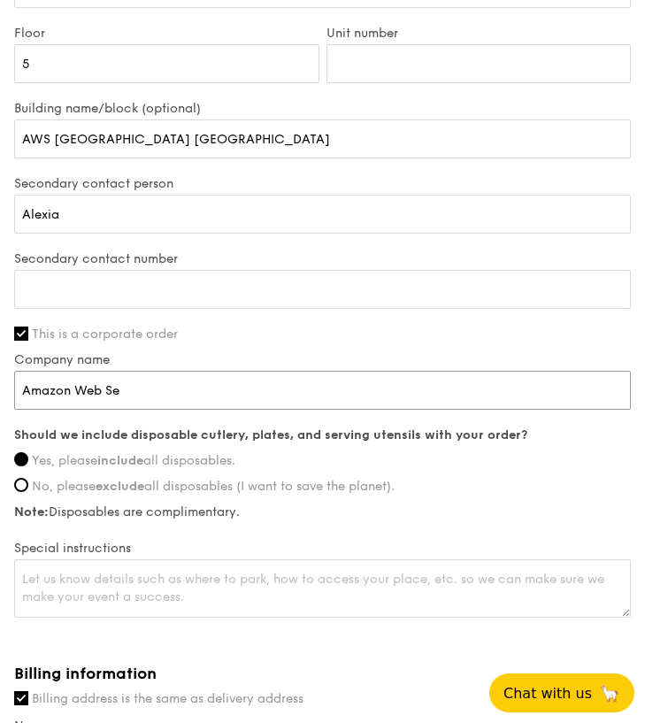
click at [605, 375] on input "Amazon Web Se" at bounding box center [322, 390] width 617 height 39
click at [472, 378] on input "Amazon Web Se" at bounding box center [322, 390] width 617 height 39
type input "Amazon Web Services"
click at [459, 305] on div "Secondary contact number" at bounding box center [323, 288] width 624 height 75
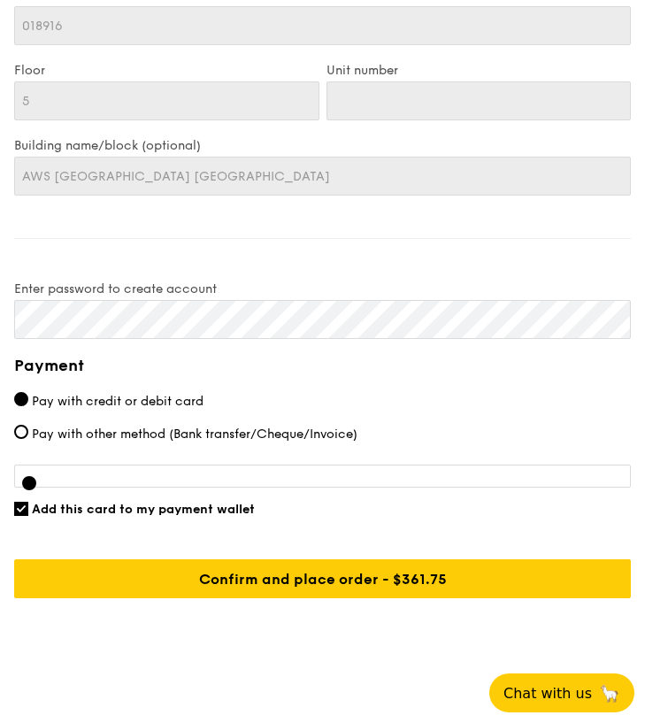
scroll to position [2535, 0]
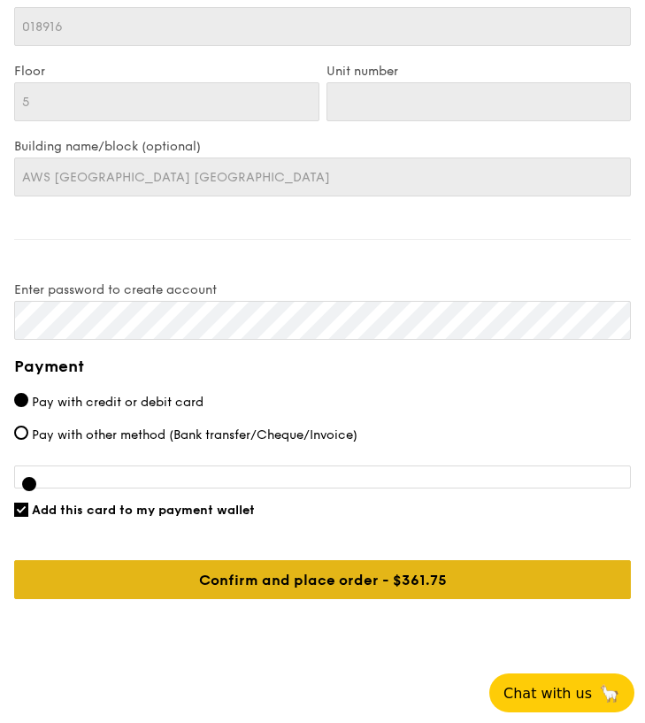
click at [278, 563] on input "Confirm and place order - $361.75" at bounding box center [322, 579] width 617 height 39
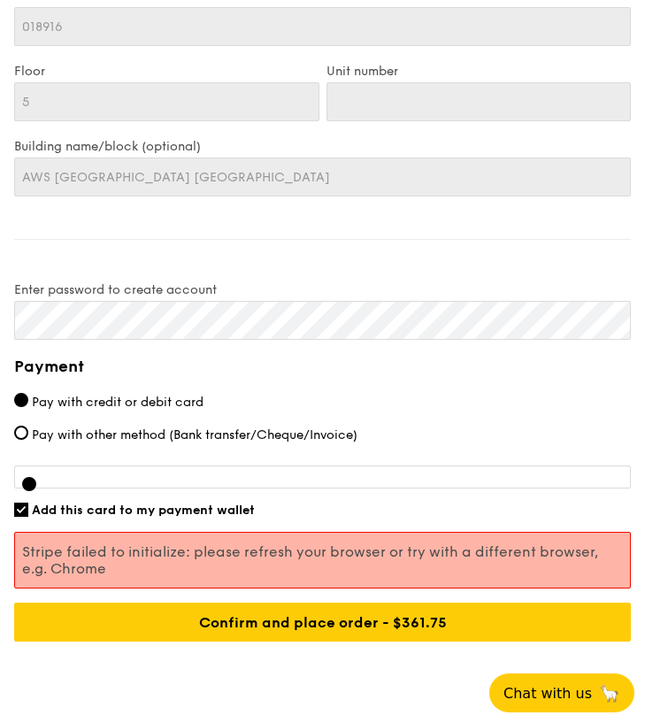
click at [24, 503] on input "Add this card to my payment wallet" at bounding box center [21, 510] width 14 height 14
checkbox input "false"
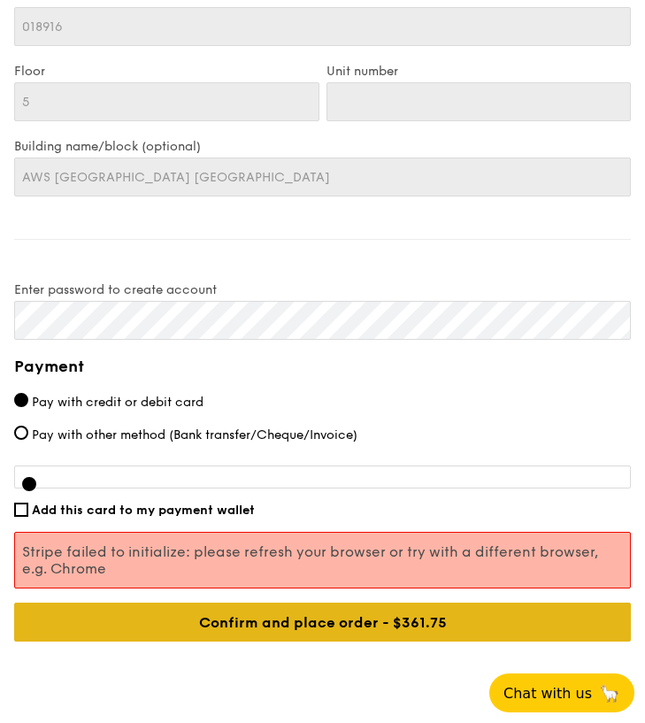
click at [205, 605] on input "Confirm and place order - $361.75" at bounding box center [322, 622] width 617 height 39
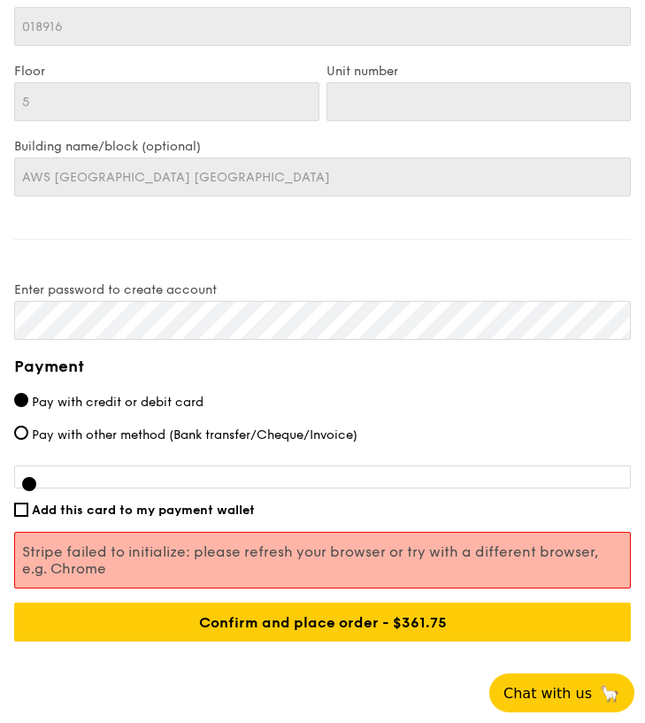
click at [212, 548] on p "Stripe failed to initialize: please refresh your browser or try with a differen…" at bounding box center [322, 561] width 601 height 34
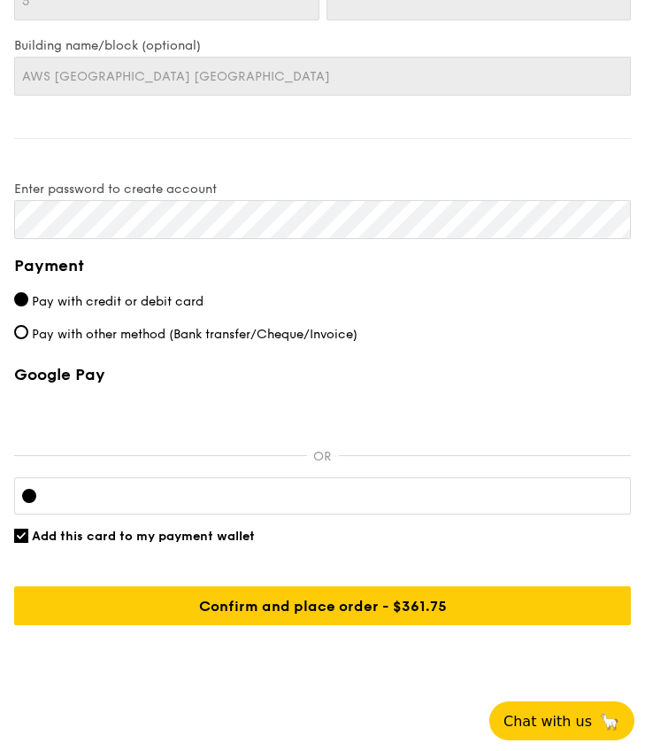
scroll to position [2618, 0]
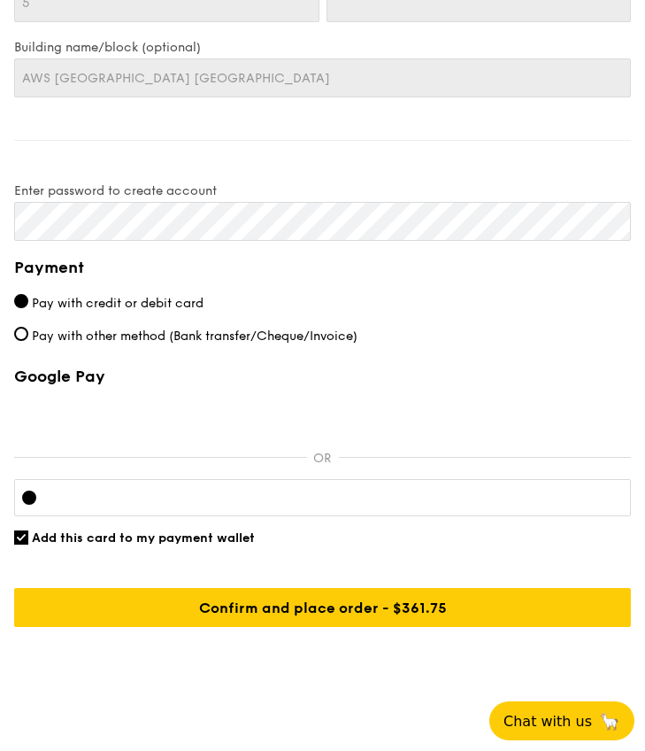
click at [180, 328] on span "Pay with other method (Bank transfer/Cheque/Invoice)" at bounding box center [195, 335] width 326 height 15
click at [28, 327] on input "Pay with other method (Bank transfer/Cheque/Invoice)" at bounding box center [21, 334] width 14 height 14
radio input "true"
click at [151, 296] on span "Pay with credit or debit card" at bounding box center [118, 303] width 172 height 15
click at [28, 294] on input "Pay with credit or debit card" at bounding box center [21, 301] width 14 height 14
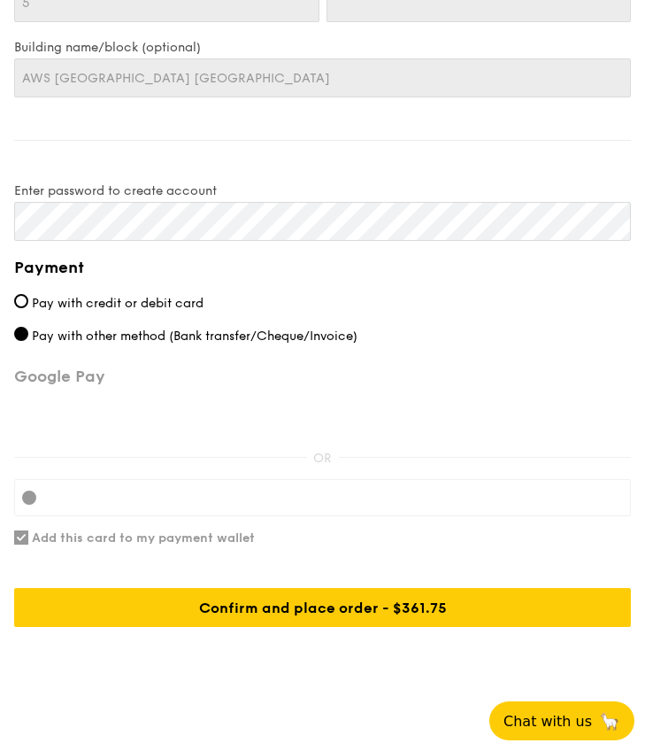
radio input "true"
click at [27, 490] on div at bounding box center [29, 497] width 14 height 14
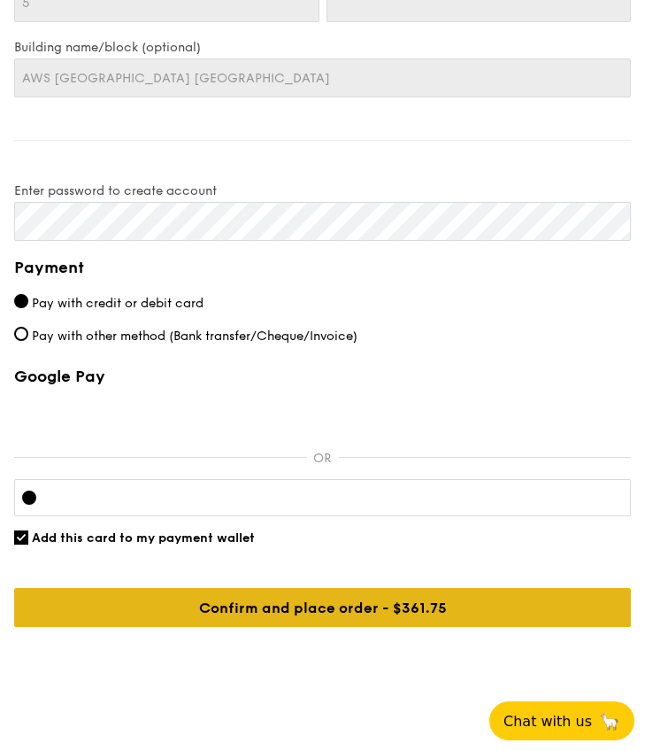
click at [402, 588] on input "Confirm and place order - $361.75" at bounding box center [322, 607] width 617 height 39
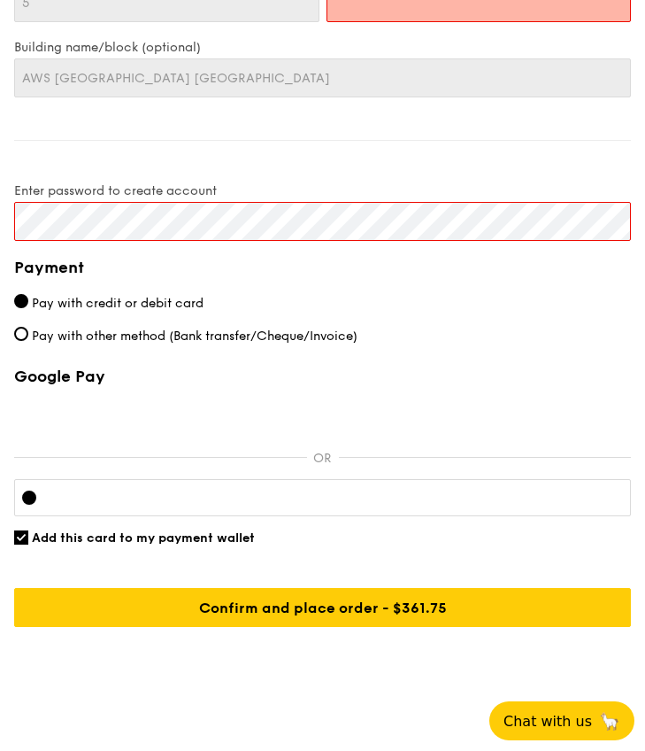
scroll to position [1233, 0]
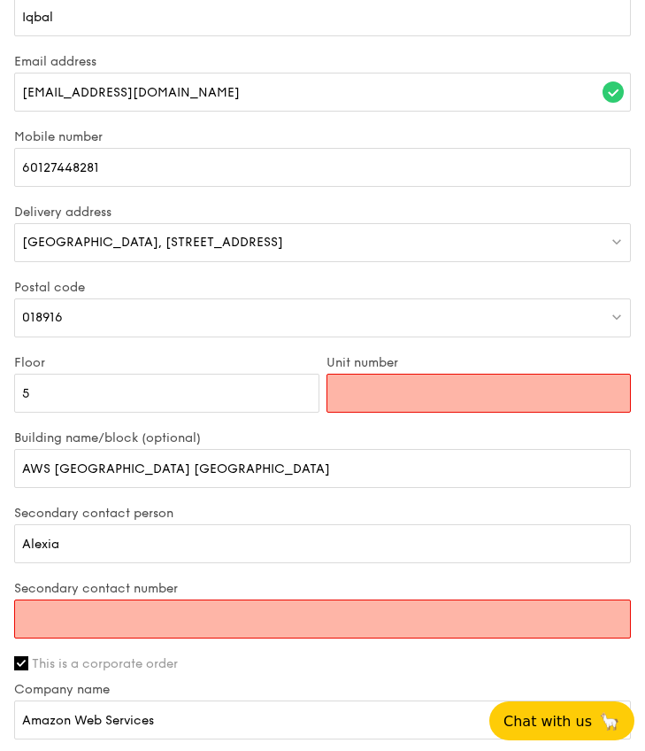
click at [452, 389] on input "Unit number" at bounding box center [479, 393] width 305 height 39
type input "5"
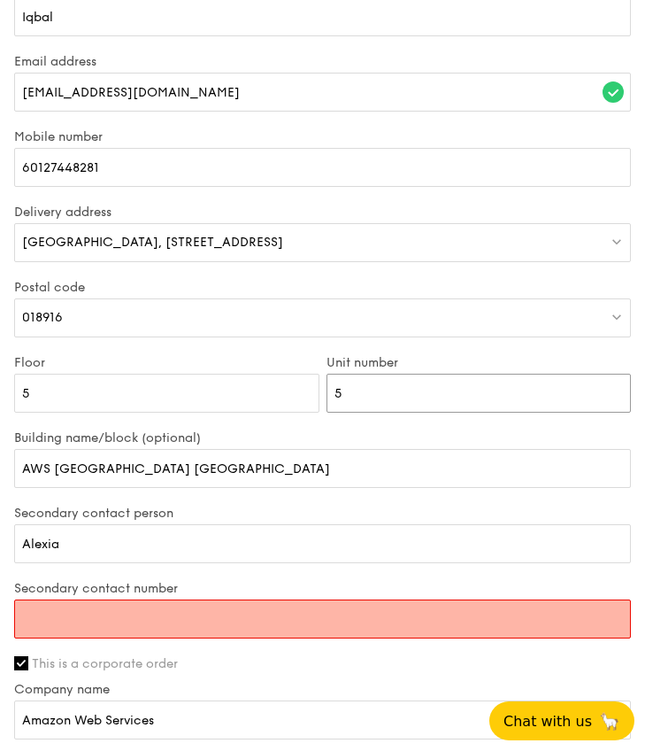
type input "5"
click at [268, 333] on div "Postal code 018916" at bounding box center [323, 317] width 624 height 75
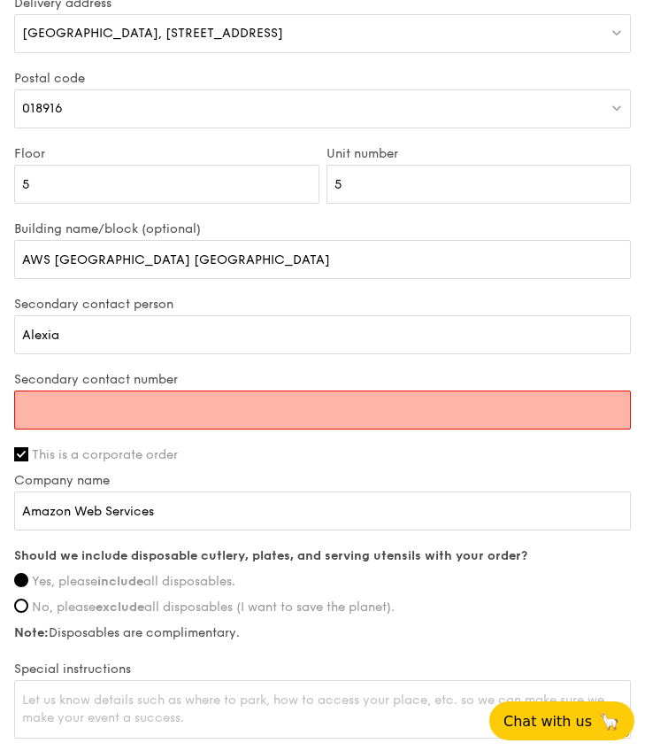
scroll to position [1475, 0]
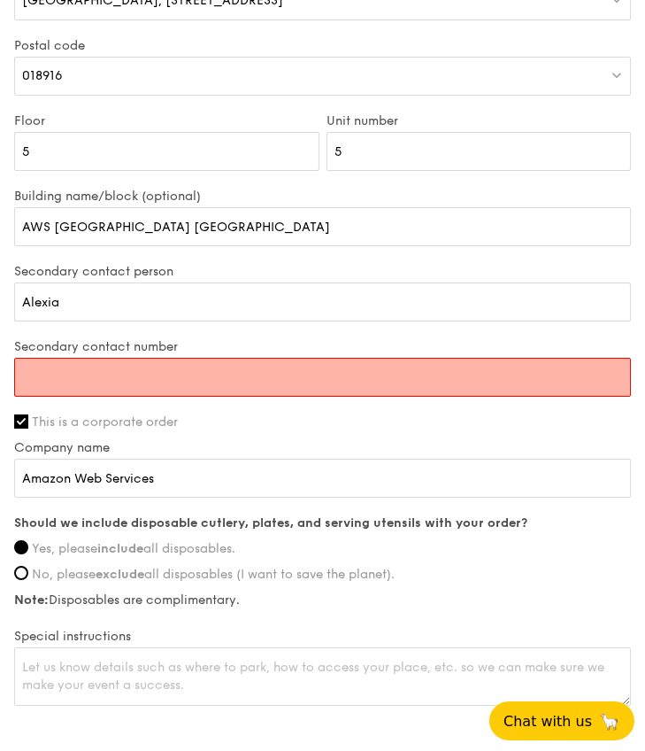
click at [195, 358] on input "Secondary contact number" at bounding box center [322, 377] width 617 height 39
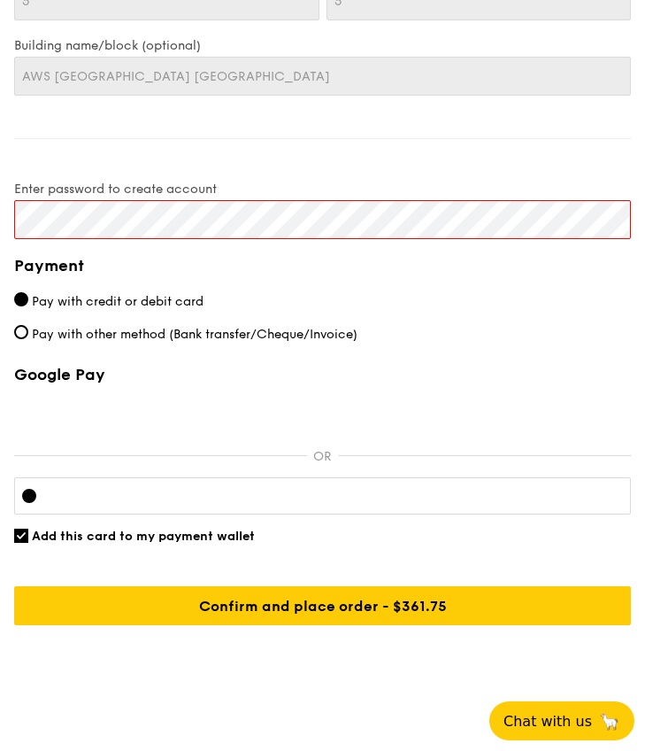
scroll to position [2618, 0]
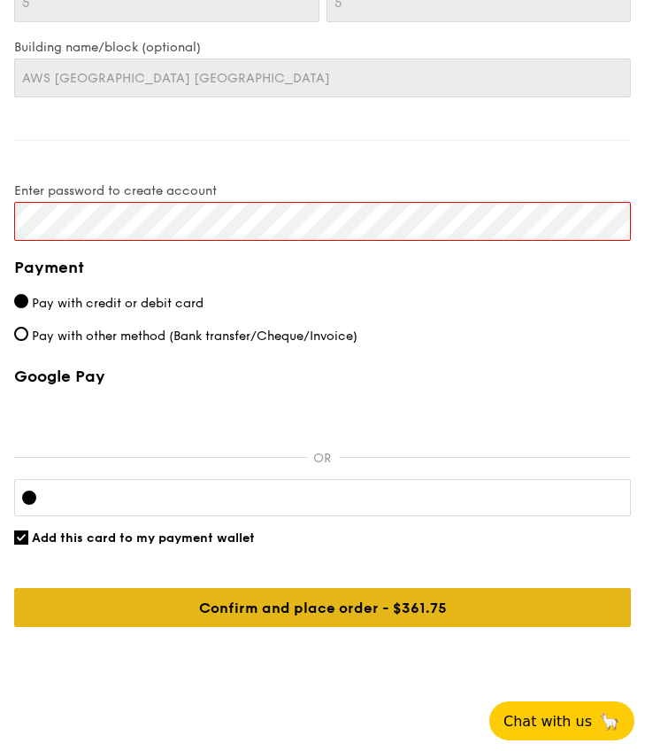
click at [267, 591] on input "Confirm and place order - $361.75" at bounding box center [322, 607] width 617 height 39
click at [374, 605] on input "Confirm and place order - $361.75" at bounding box center [322, 607] width 617 height 39
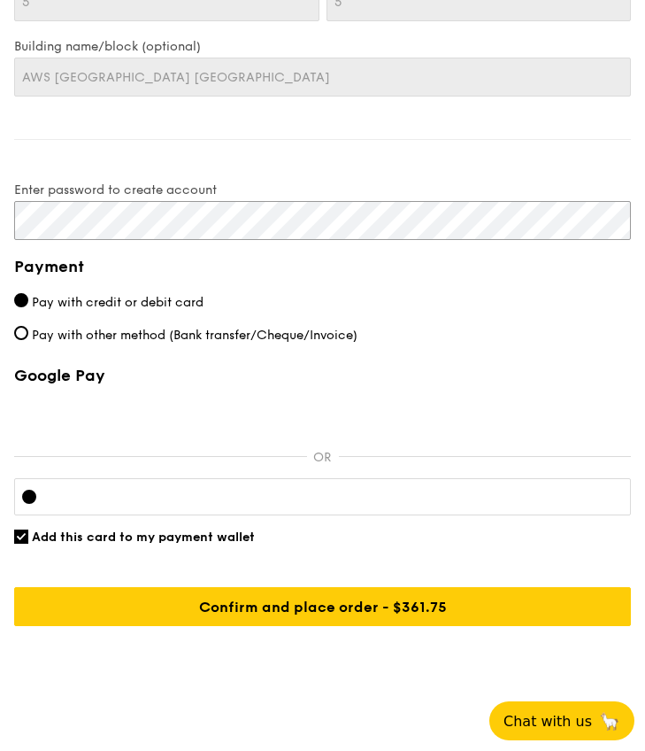
scroll to position [2634, 0]
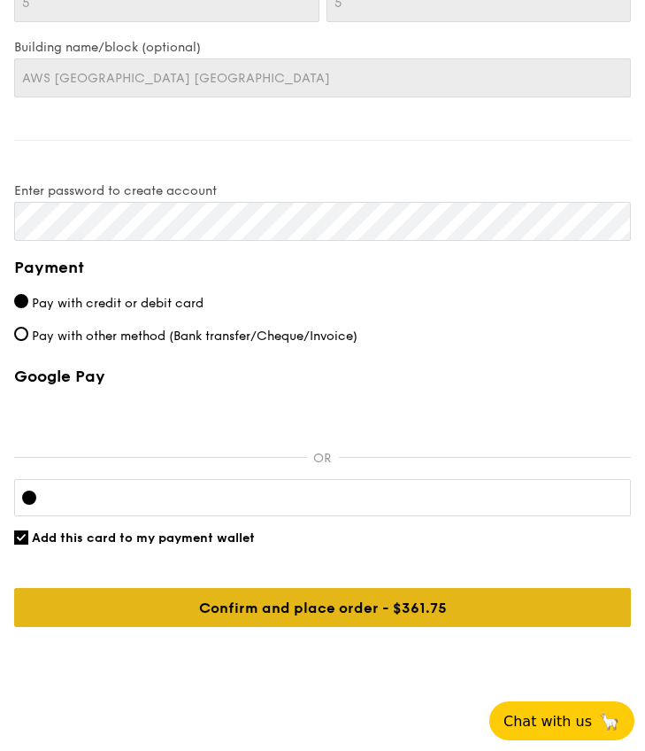
click at [291, 588] on input "Confirm and place order - $361.75" at bounding box center [322, 607] width 617 height 39
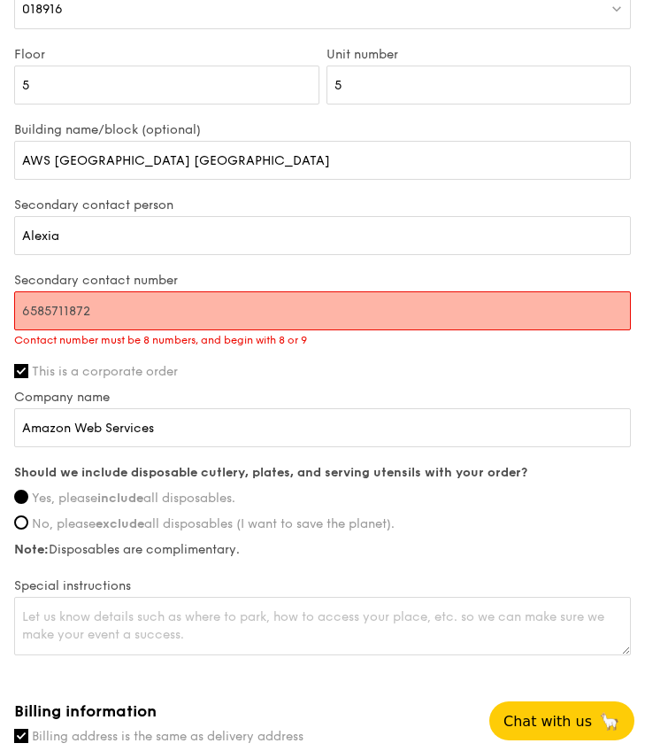
scroll to position [1557, 0]
click at [35, 294] on input "6585711872" at bounding box center [322, 310] width 617 height 39
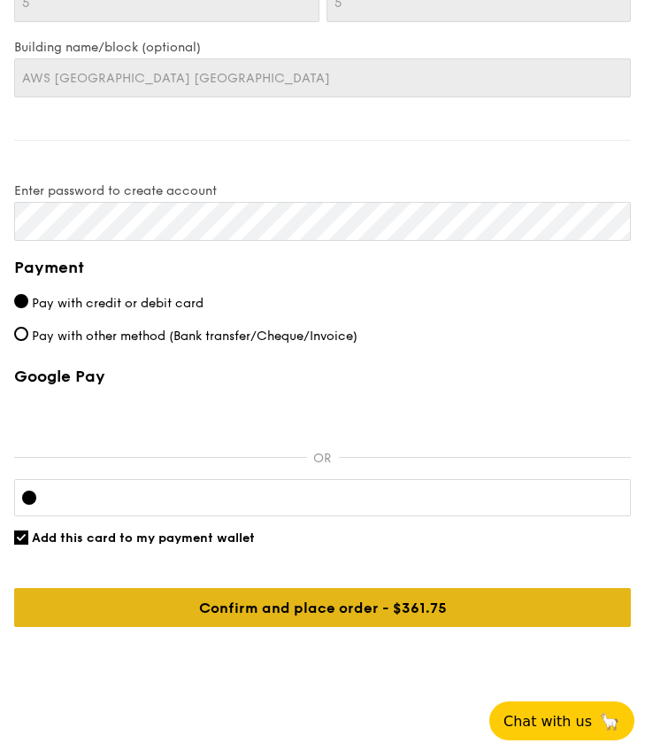
type input "85711872"
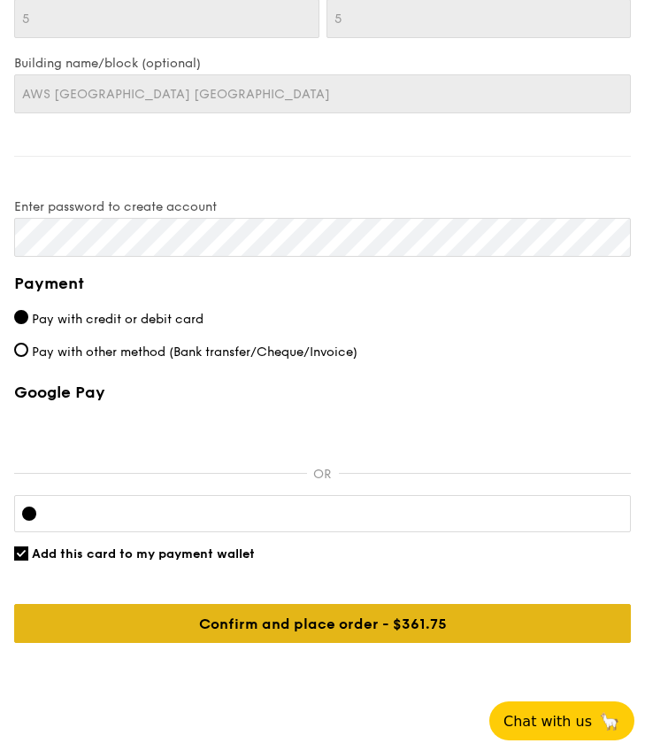
click at [348, 604] on input "Confirm and place order - $361.75" at bounding box center [322, 623] width 617 height 39
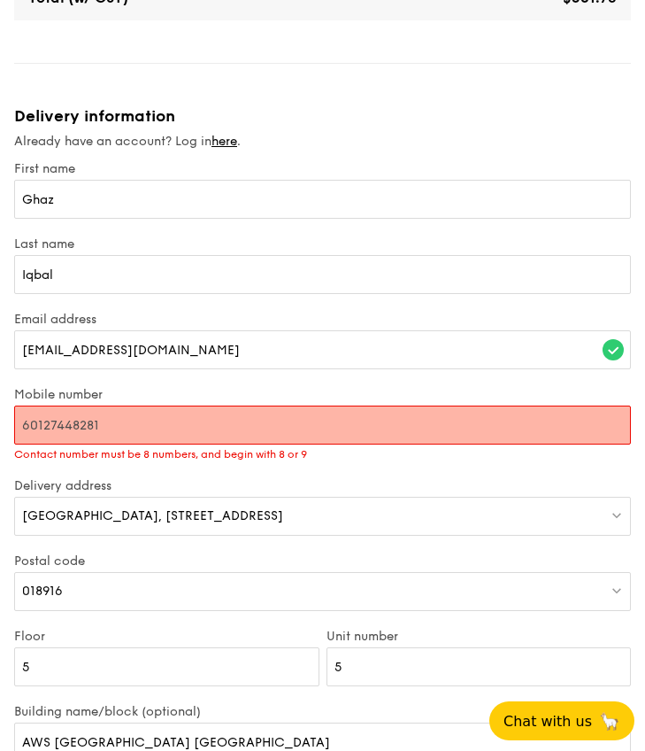
scroll to position [974, 0]
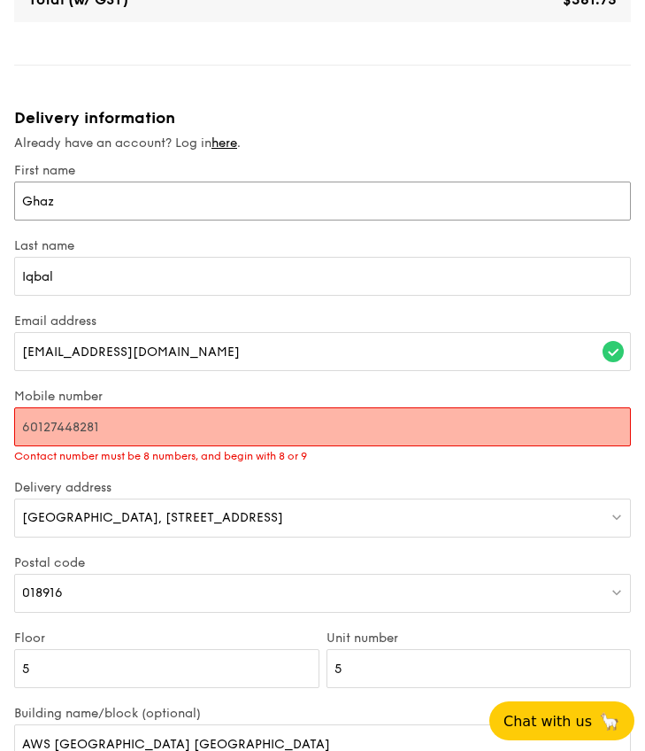
drag, startPoint x: 101, startPoint y: 180, endPoint x: 7, endPoint y: 179, distance: 93.9
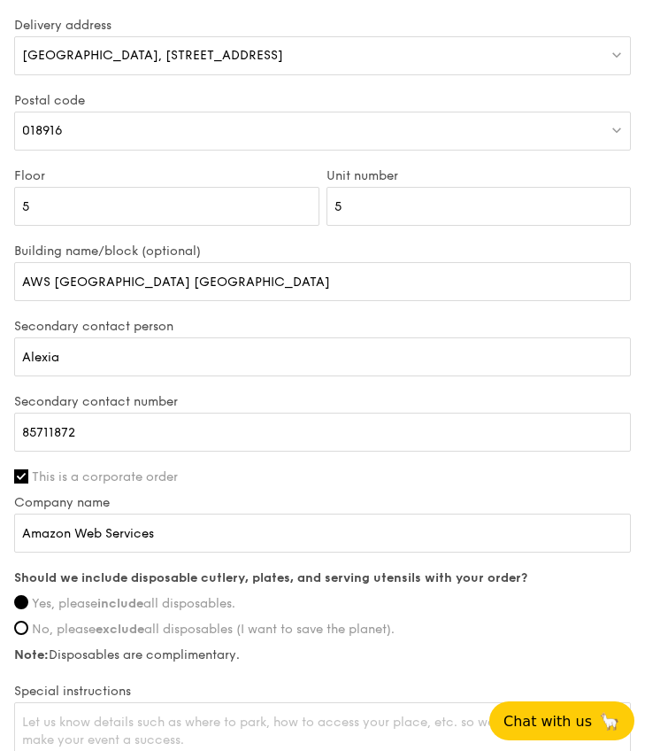
scroll to position [1442, 0]
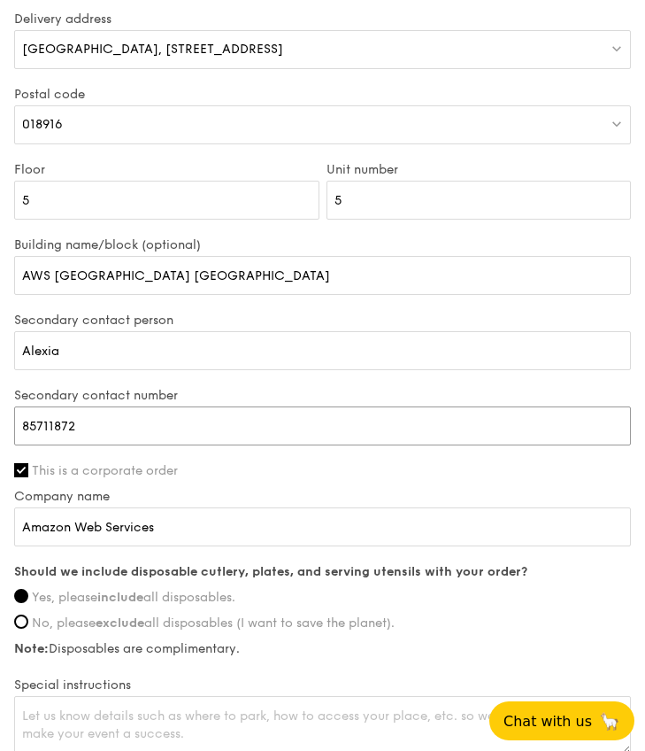
drag, startPoint x: 98, startPoint y: 409, endPoint x: -5, endPoint y: 409, distance: 103.6
click at [0, 409] on html "1 - Select menu 2 - Select items 3 - Check out Mini High Tea $12.30 /guest ($13…" at bounding box center [322, 259] width 645 height 3403
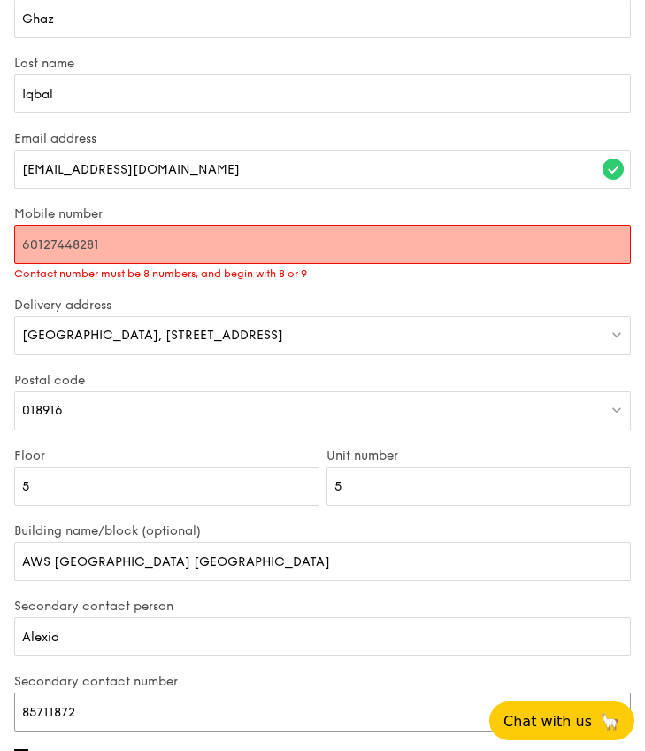
scroll to position [1167, 0]
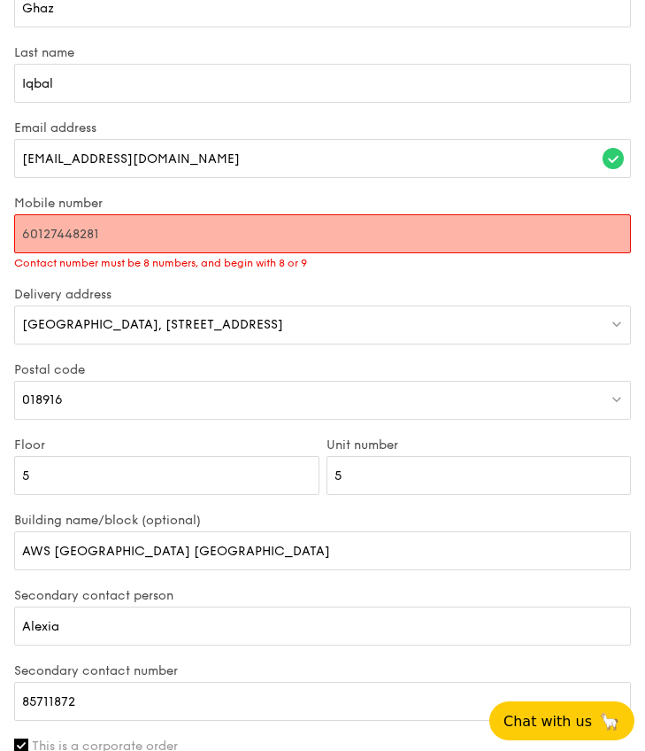
click at [126, 223] on input "60127448281" at bounding box center [322, 233] width 617 height 39
paste input "85711872"
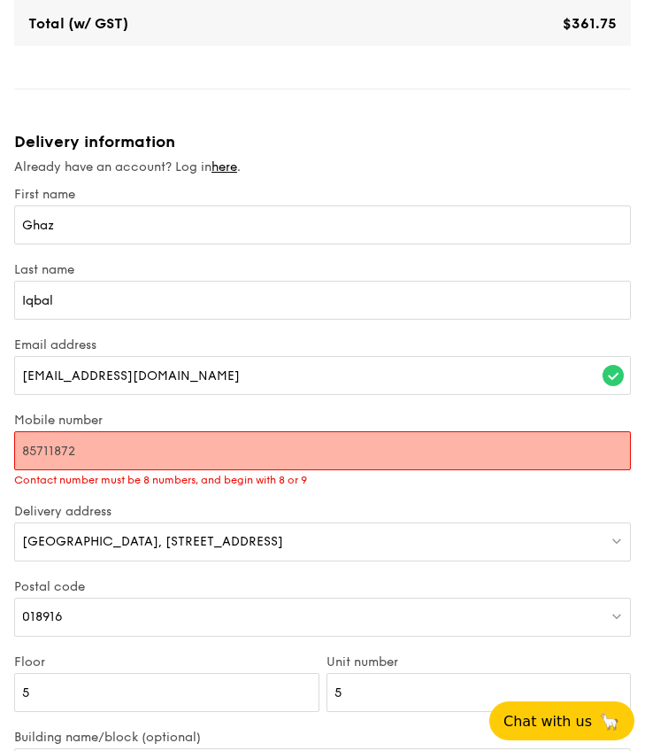
scroll to position [939, 0]
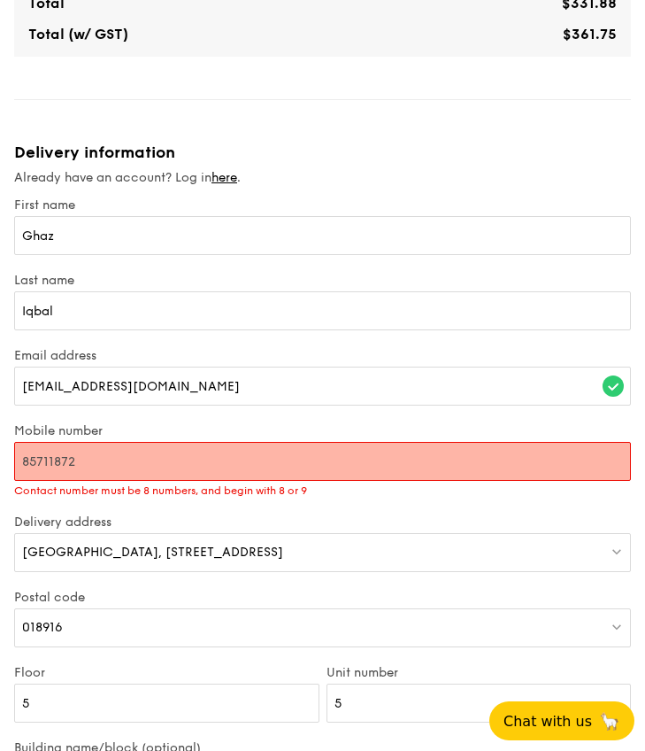
type input "85711872"
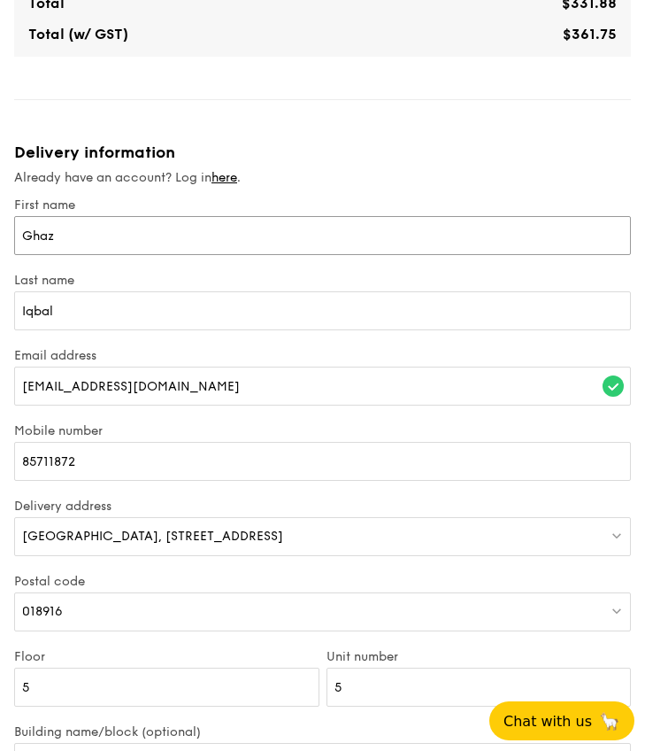
drag, startPoint x: 99, startPoint y: 220, endPoint x: -5, endPoint y: 220, distance: 104.5
click at [0, 220] on html "1 - Select menu 2 - Select items 3 - Check out Mini High Tea $12.30 /guest ($13…" at bounding box center [322, 754] width 645 height 3387
type input "A"
type input "Ae"
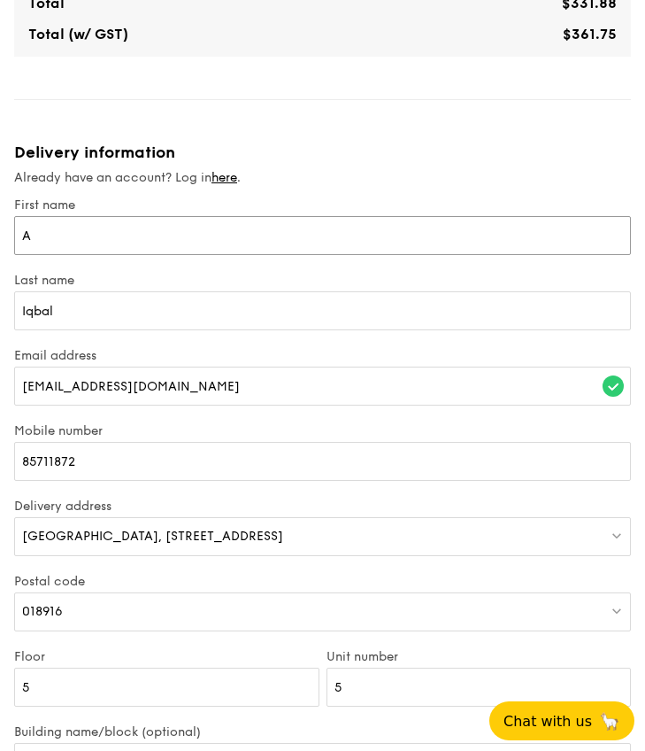
type input "Ae"
type input "A"
type input "Al"
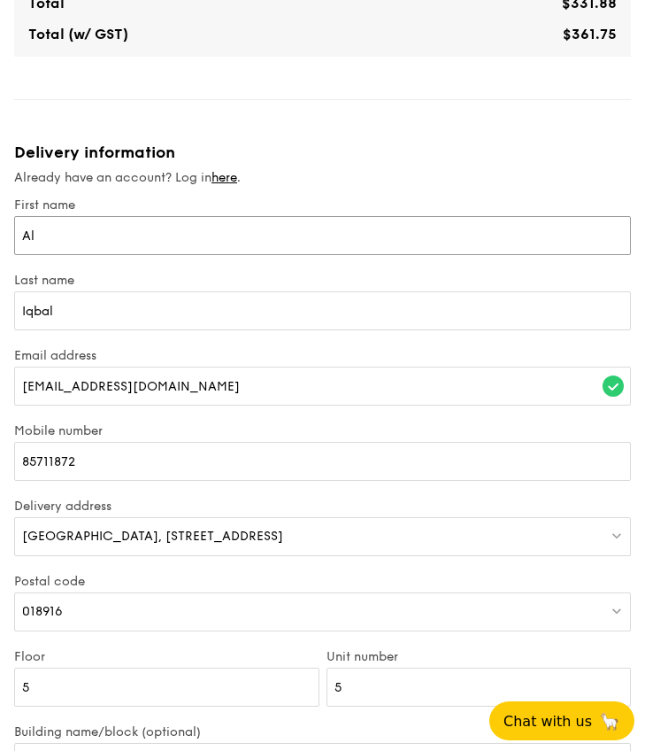
type input "Ale"
type input "[PERSON_NAME]"
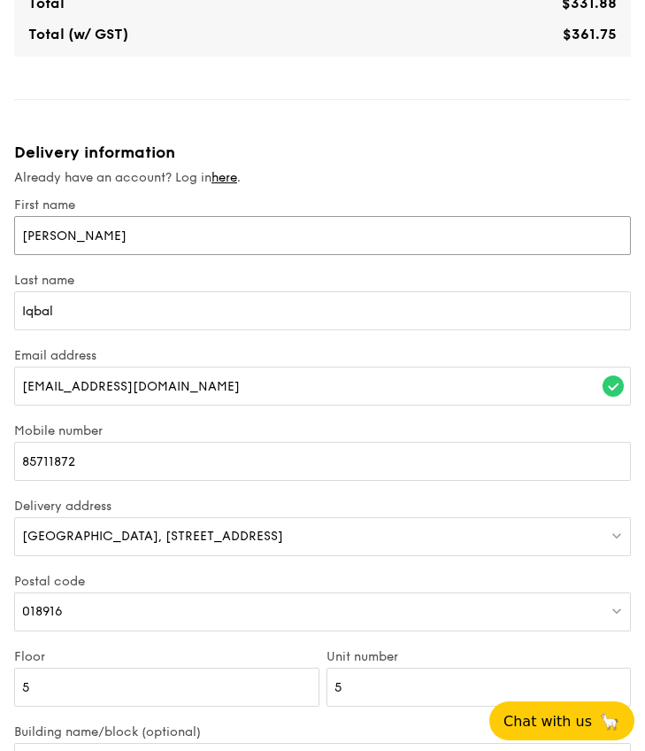
type input "[PERSON_NAME]"
type input "Alexia"
type input "T"
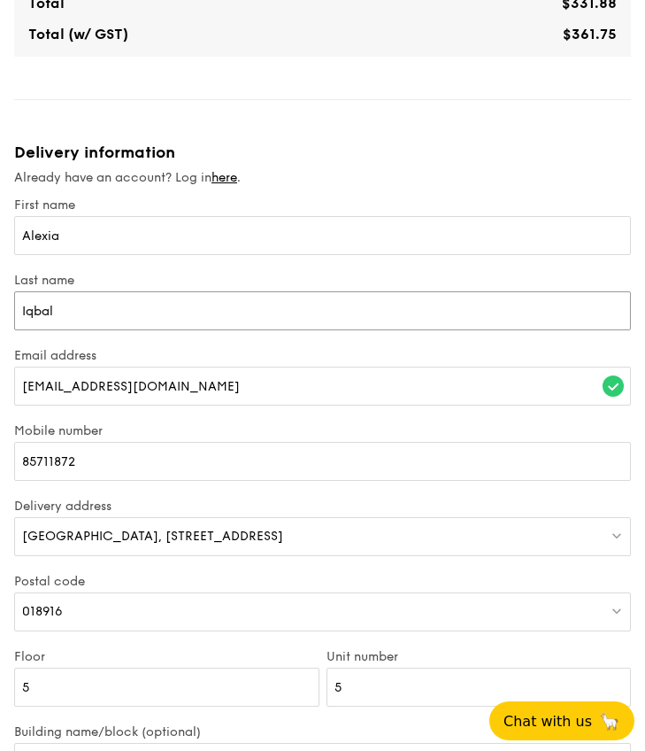
type input "T"
type input "To"
type input "Tok"
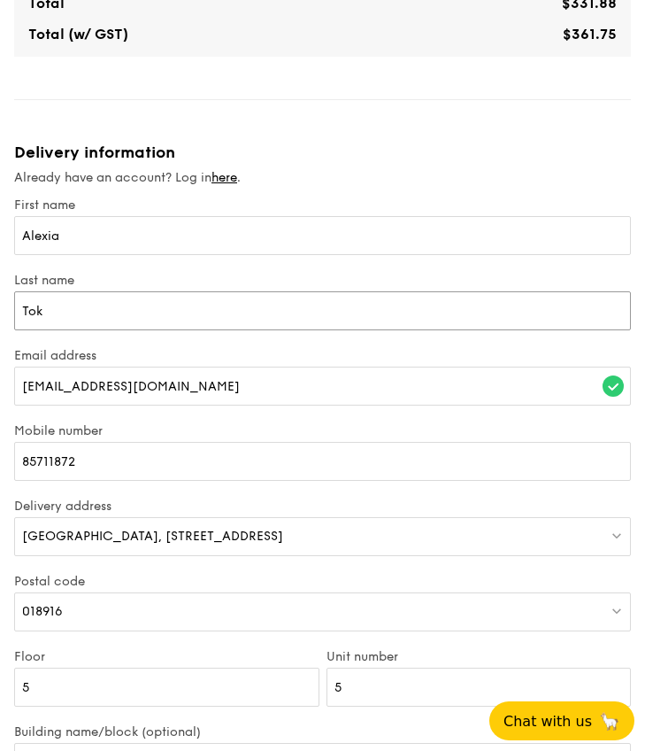
type input "Tok"
paste input "alexia@cocooncap"
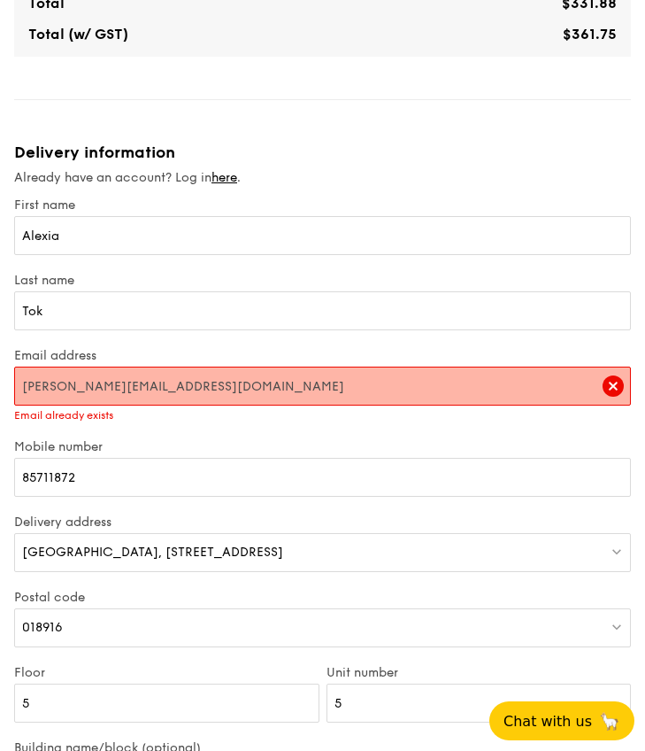
type input "alexia@cocooncap.com"
click at [158, 226] on input "Alexia" at bounding box center [322, 235] width 617 height 39
type input "G"
type input "Gh"
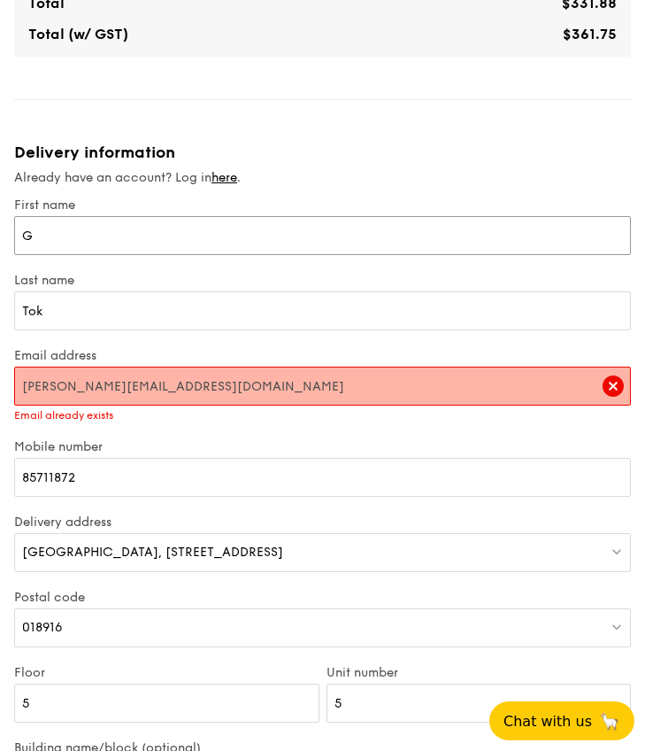
type input "Gh"
type input "Gha"
type input "Ghaz"
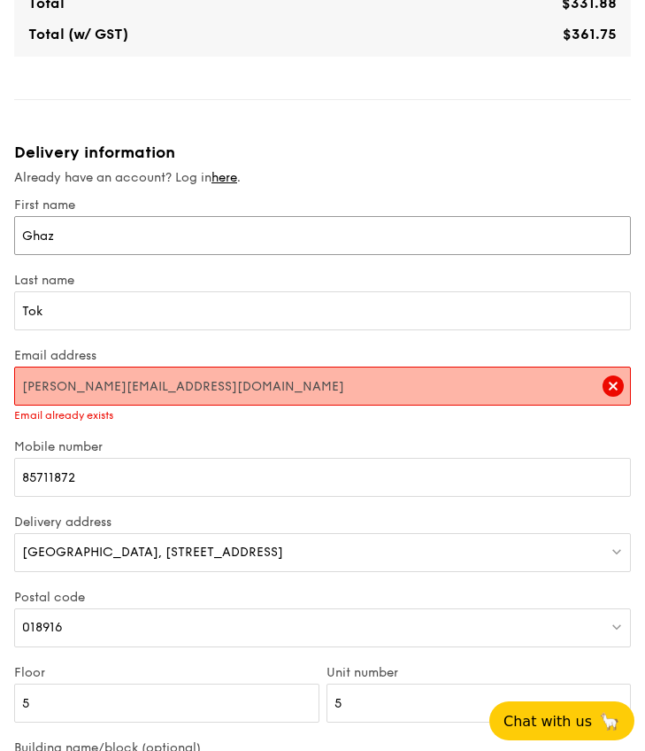
type input "Ghaz"
type input "I"
type input "Iq"
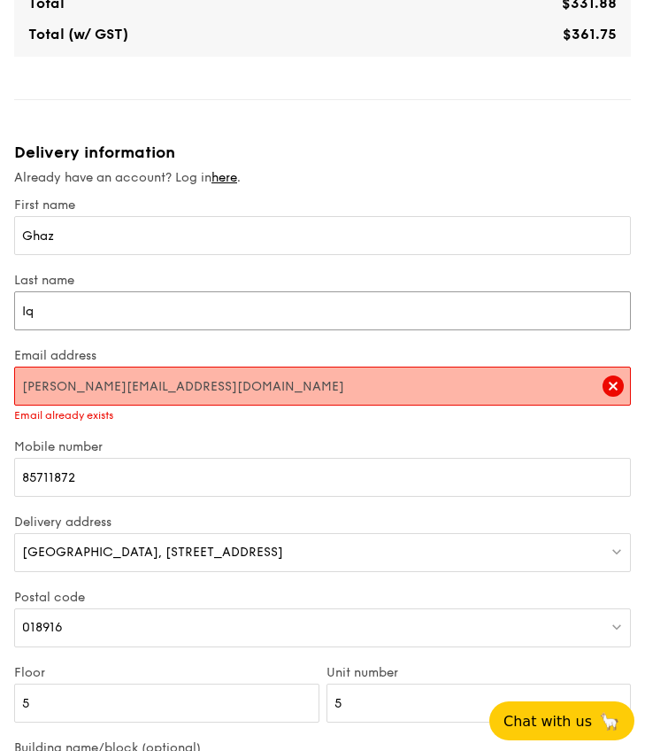
type input "Iqb"
type input "Iqba"
type input "Iqbal"
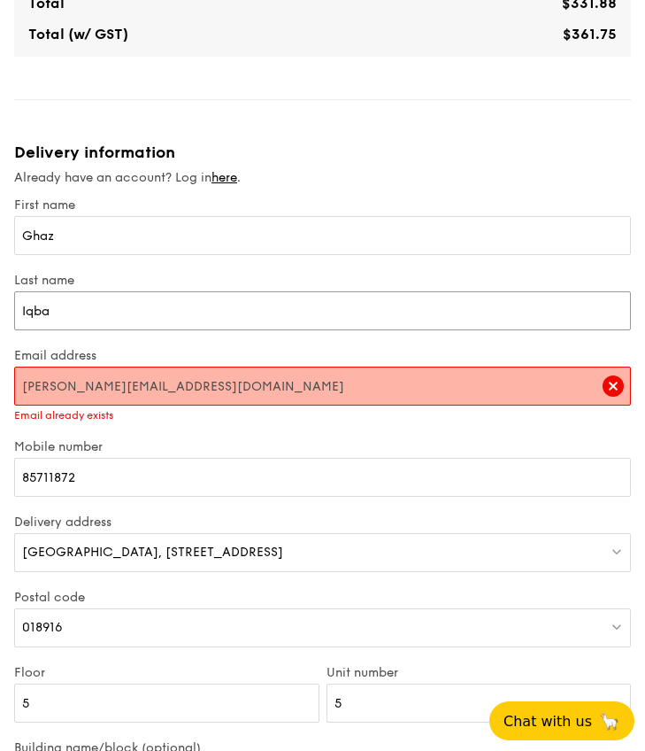
type input "Iqbal"
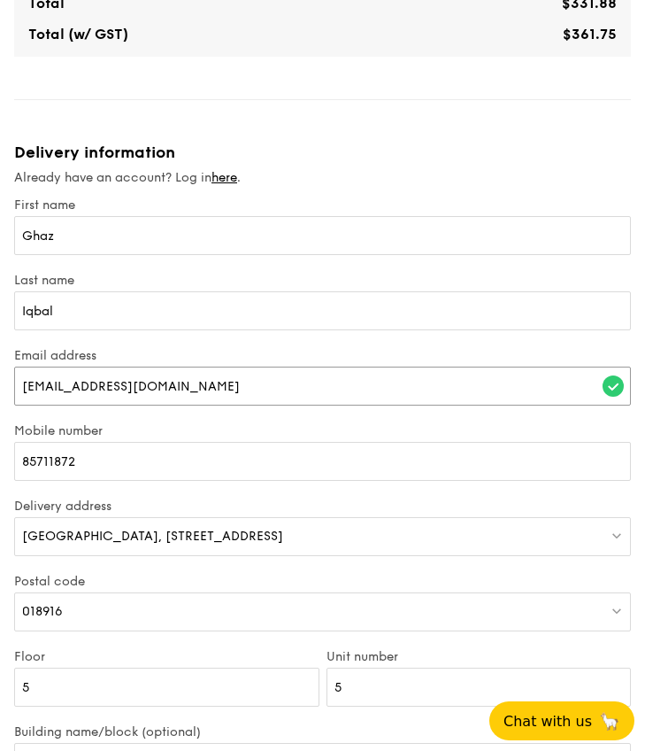
type input "[EMAIL_ADDRESS][DOMAIN_NAME]"
click at [191, 423] on label "Mobile number" at bounding box center [322, 430] width 617 height 15
click at [191, 442] on input "85711872" at bounding box center [322, 461] width 617 height 39
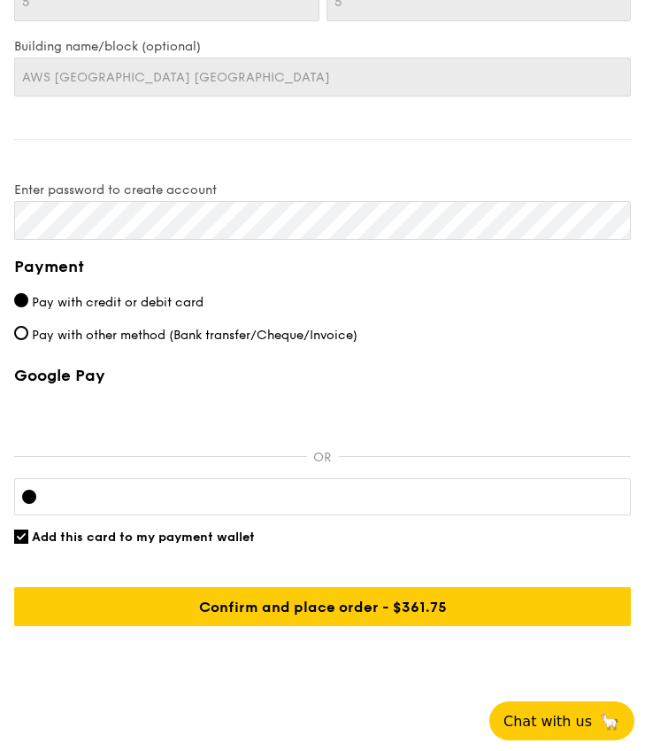
scroll to position [2618, 0]
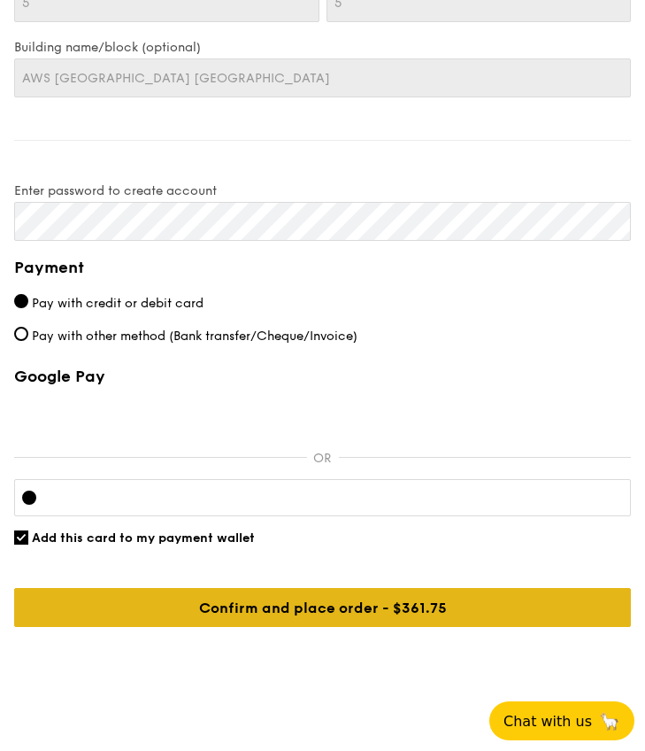
click at [336, 591] on input "Confirm and place order - $361.75" at bounding box center [322, 607] width 617 height 39
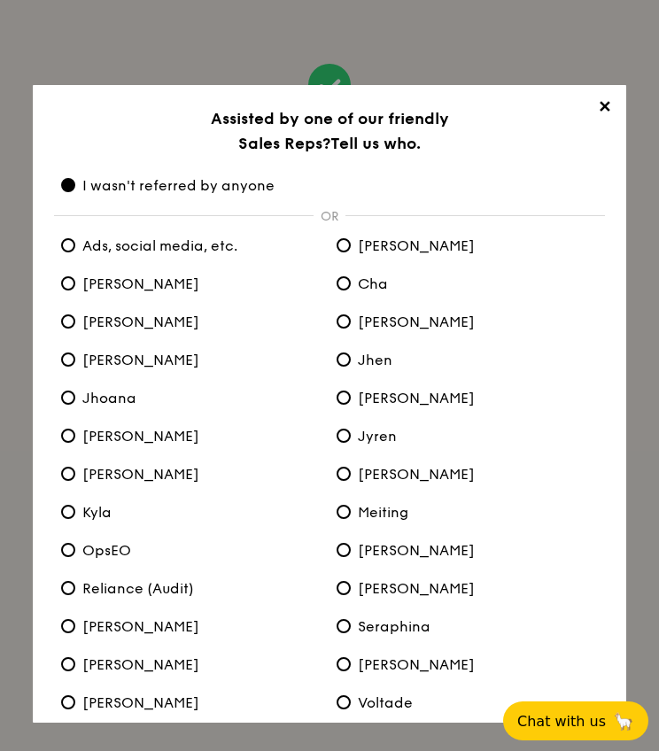
click at [600, 104] on span "✕" at bounding box center [604, 109] width 25 height 25
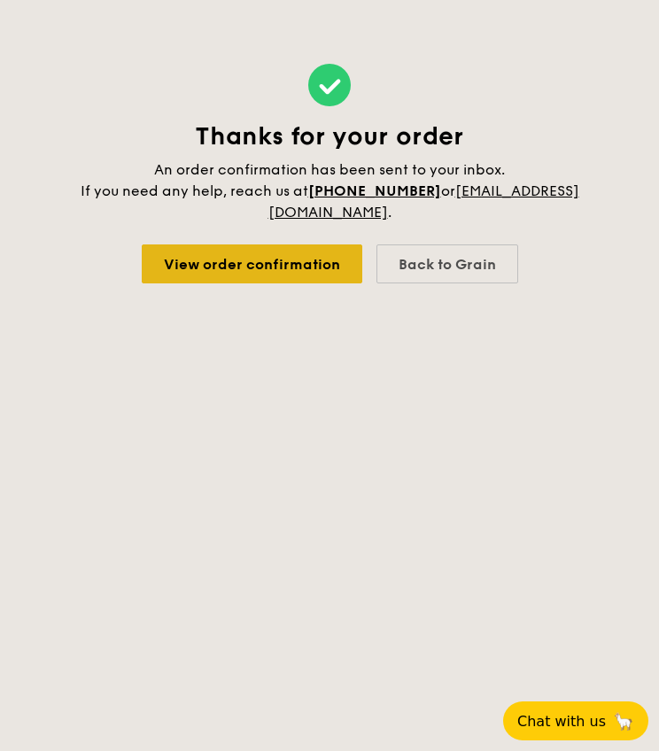
click at [293, 269] on link "View order confirmation" at bounding box center [252, 263] width 220 height 39
